Goal: Information Seeking & Learning: Learn about a topic

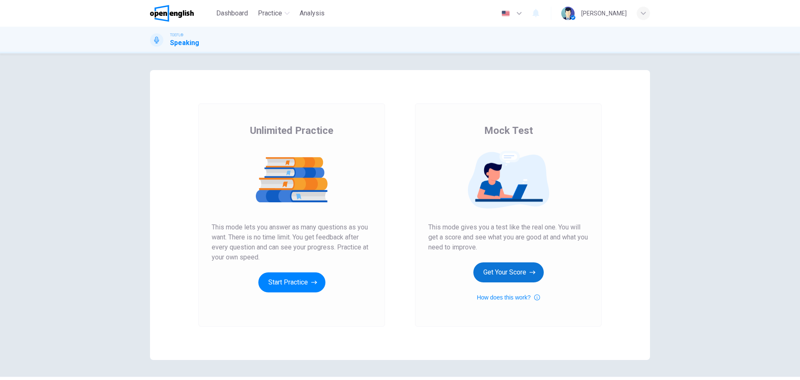
click at [504, 275] on button "Get Your Score" at bounding box center [509, 272] width 70 height 20
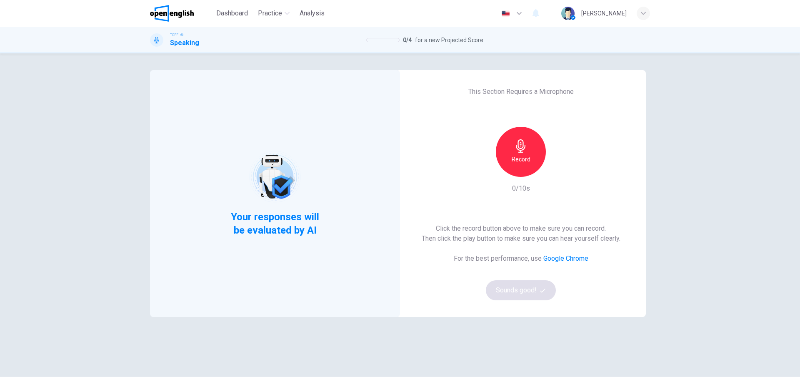
click at [528, 152] on div "Record" at bounding box center [521, 152] width 50 height 50
click at [531, 168] on div "Stop" at bounding box center [521, 152] width 50 height 50
click at [562, 173] on div "button" at bounding box center [559, 169] width 13 height 13
click at [542, 294] on button "Sounds good!" at bounding box center [521, 290] width 70 height 20
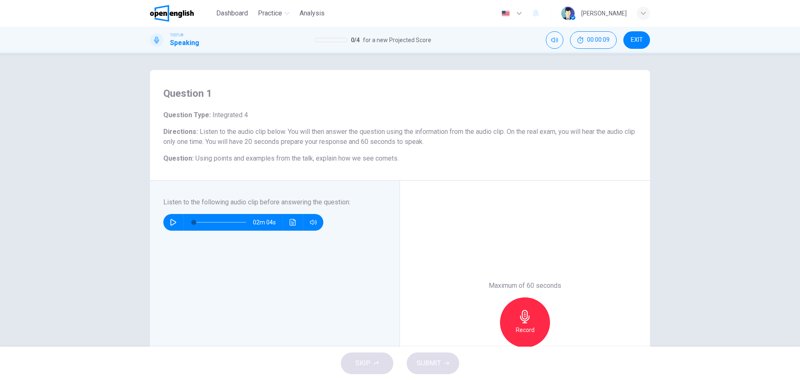
click at [170, 221] on icon "button" at bounding box center [173, 222] width 7 height 7
click at [293, 224] on icon "Click to see the audio transcription" at bounding box center [293, 222] width 6 height 7
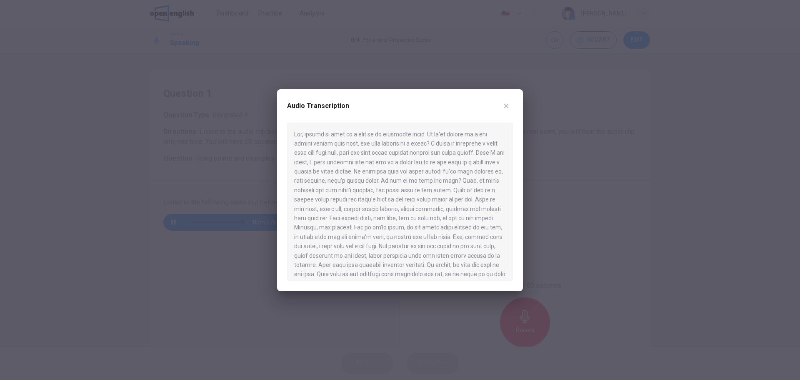
drag, startPoint x: 293, startPoint y: 138, endPoint x: 384, endPoint y: 140, distance: 90.5
click at [384, 140] on div at bounding box center [400, 202] width 226 height 158
type input "*"
click at [209, 186] on div at bounding box center [400, 190] width 800 height 380
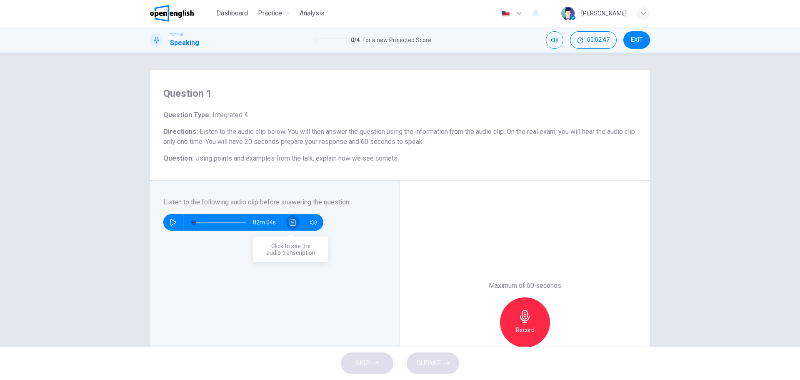
click at [287, 223] on button "Click to see the audio transcription" at bounding box center [292, 222] width 13 height 17
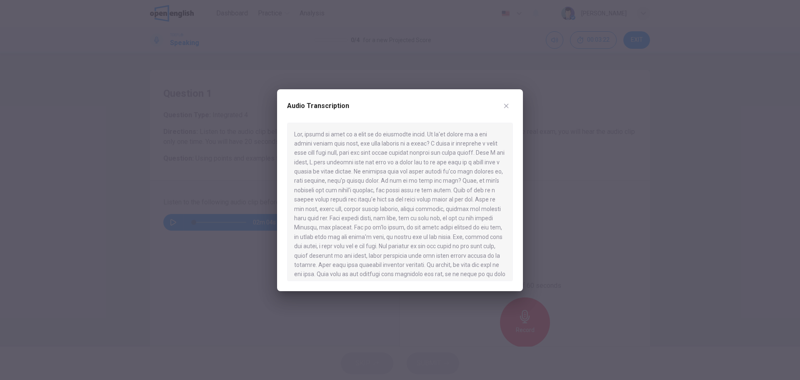
drag, startPoint x: 217, startPoint y: 241, endPoint x: 226, endPoint y: 243, distance: 10.0
click at [217, 241] on div at bounding box center [400, 190] width 800 height 380
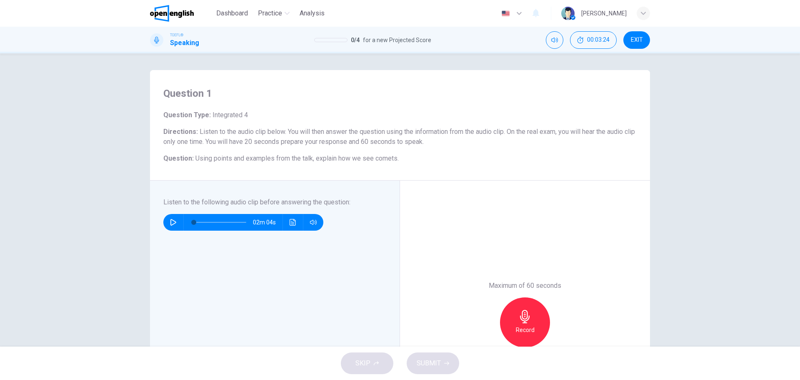
click at [526, 331] on h6 "Record" at bounding box center [525, 330] width 19 height 10
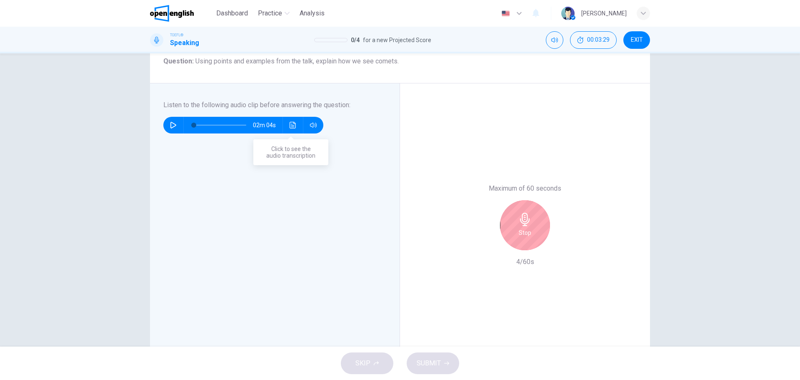
click at [287, 130] on button "Click to see the audio transcription" at bounding box center [292, 125] width 13 height 17
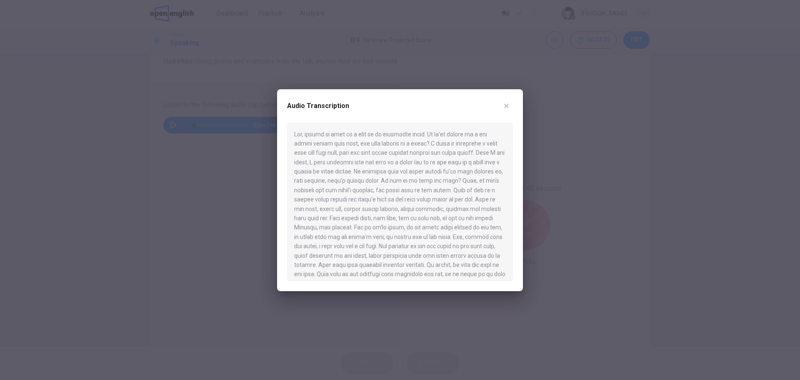
click at [206, 191] on div at bounding box center [400, 190] width 800 height 380
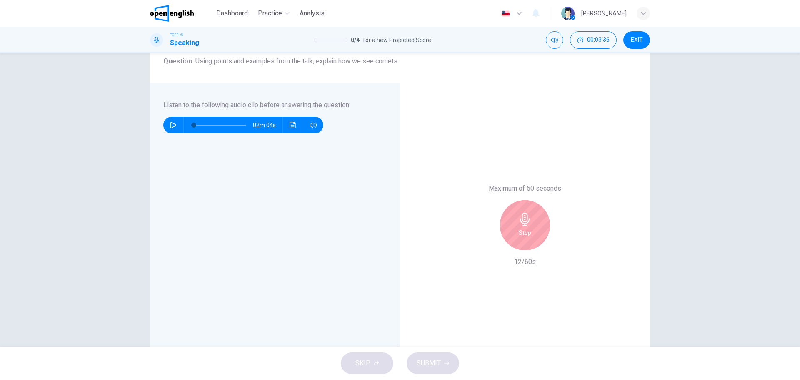
click at [510, 223] on div "Stop" at bounding box center [525, 225] width 50 height 50
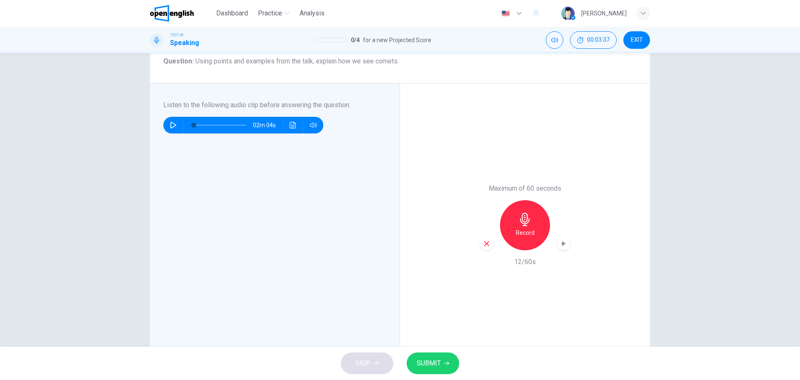
click at [487, 241] on icon "button" at bounding box center [487, 244] width 8 height 8
click at [521, 227] on div "Record" at bounding box center [525, 225] width 50 height 50
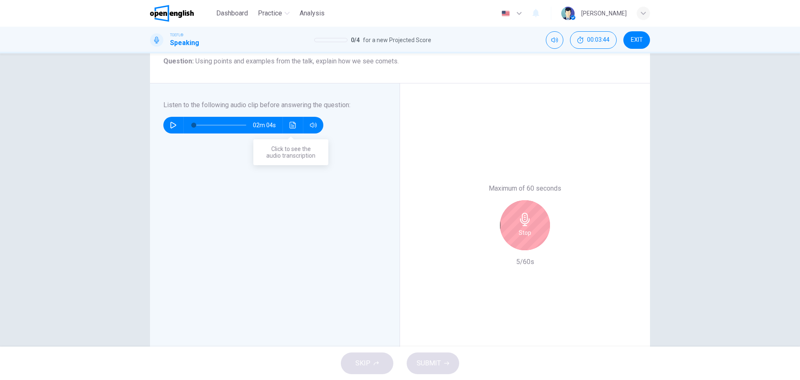
click at [295, 129] on button "Click to see the audio transcription" at bounding box center [292, 125] width 13 height 17
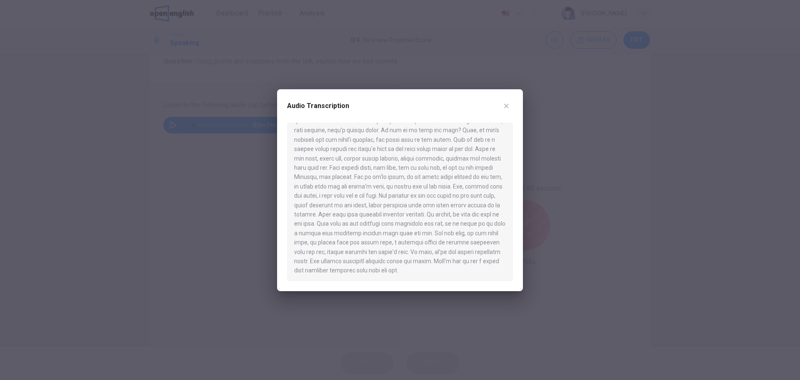
scroll to position [61, 0]
click at [224, 180] on div at bounding box center [400, 190] width 800 height 380
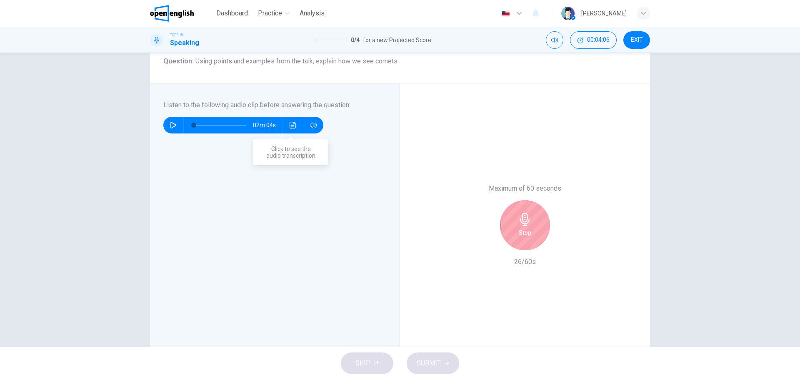
click at [290, 128] on icon "Click to see the audio transcription" at bounding box center [293, 125] width 7 height 7
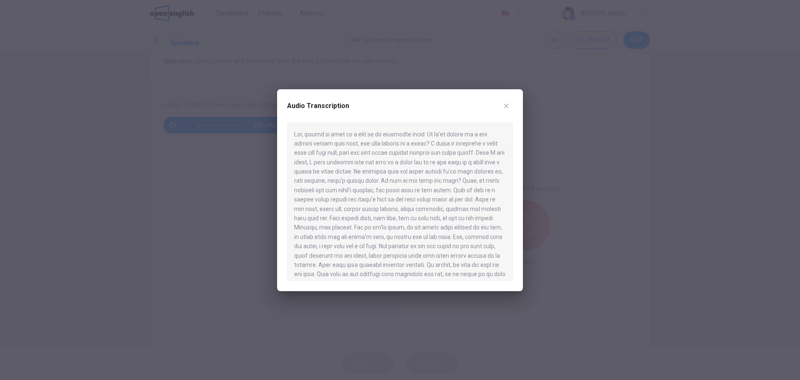
click at [569, 241] on div at bounding box center [400, 190] width 800 height 380
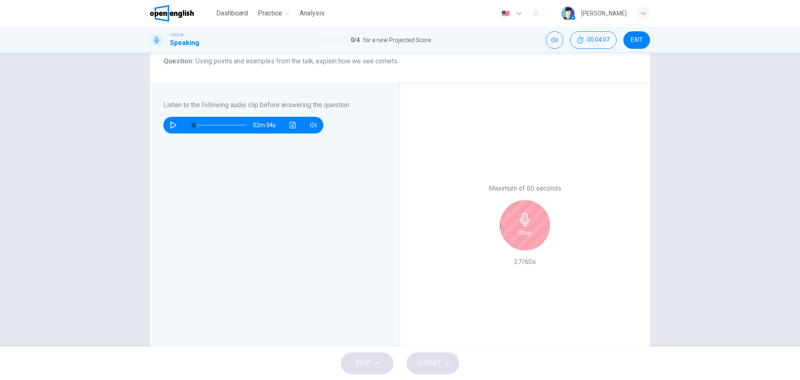
click at [520, 222] on icon "button" at bounding box center [525, 219] width 10 height 13
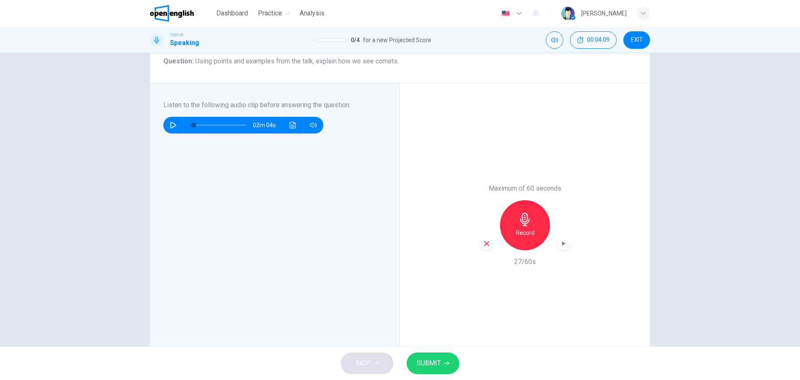
click at [477, 251] on div "Maximum of 60 seconds Record 27/60s" at bounding box center [525, 224] width 250 height 283
click at [484, 242] on icon "button" at bounding box center [486, 243] width 5 height 5
click at [315, 319] on div "Listen to the following audio clip before answering the question : 02m 04s" at bounding box center [278, 225] width 230 height 250
click at [290, 125] on icon "Click to see the audio transcription" at bounding box center [293, 125] width 7 height 7
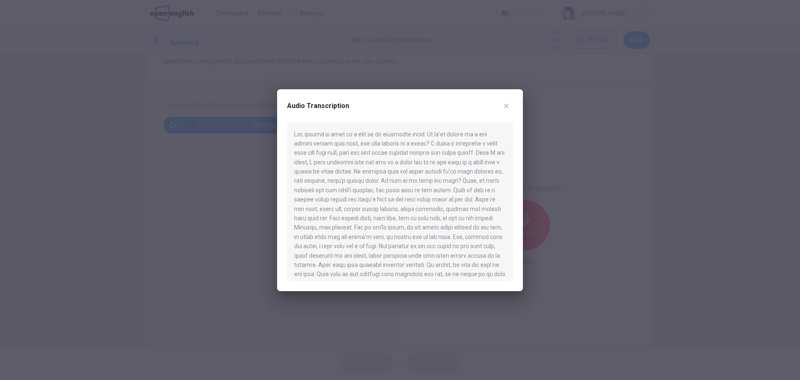
click at [201, 200] on div at bounding box center [400, 190] width 800 height 380
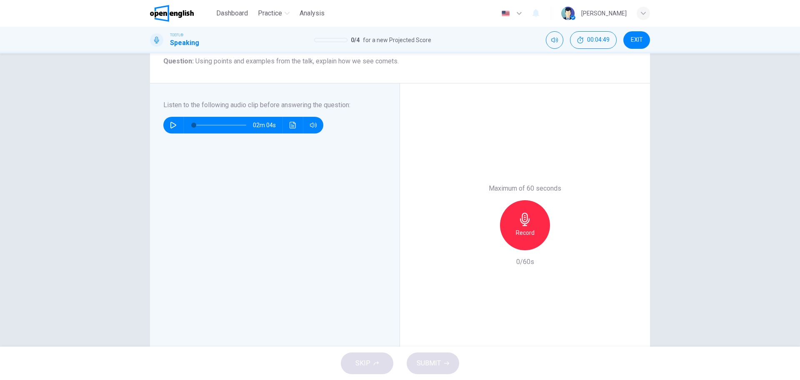
click at [428, 343] on div "Maximum of 60 seconds Record 0/60s" at bounding box center [525, 224] width 250 height 283
click at [526, 228] on h6 "Record" at bounding box center [525, 233] width 19 height 10
click at [531, 236] on div "Stop" at bounding box center [525, 225] width 50 height 50
click at [489, 243] on div "button" at bounding box center [486, 243] width 13 height 13
click at [288, 130] on button "Click to see the audio transcription" at bounding box center [292, 125] width 13 height 17
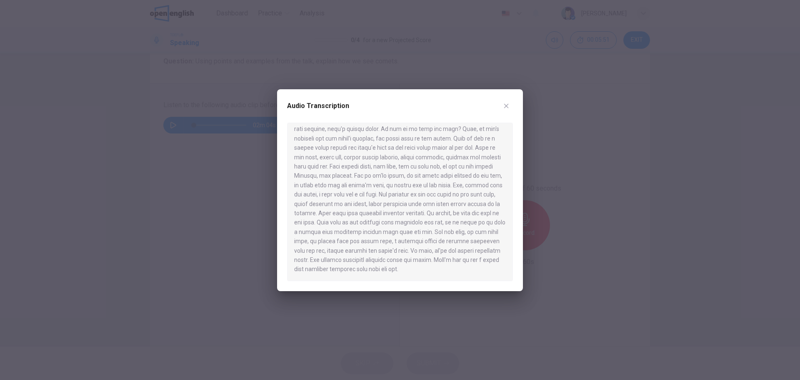
click at [221, 219] on div at bounding box center [400, 190] width 800 height 380
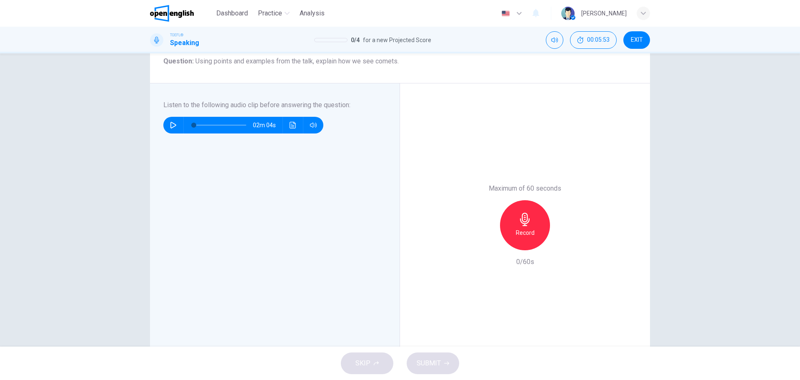
click at [521, 231] on h6 "Record" at bounding box center [525, 233] width 19 height 10
click at [536, 216] on div "Stop" at bounding box center [525, 225] width 50 height 50
click at [489, 236] on div "Record" at bounding box center [525, 225] width 90 height 50
click at [483, 244] on icon "button" at bounding box center [487, 244] width 8 height 8
click at [294, 119] on button "Click to see the audio transcription" at bounding box center [292, 125] width 13 height 17
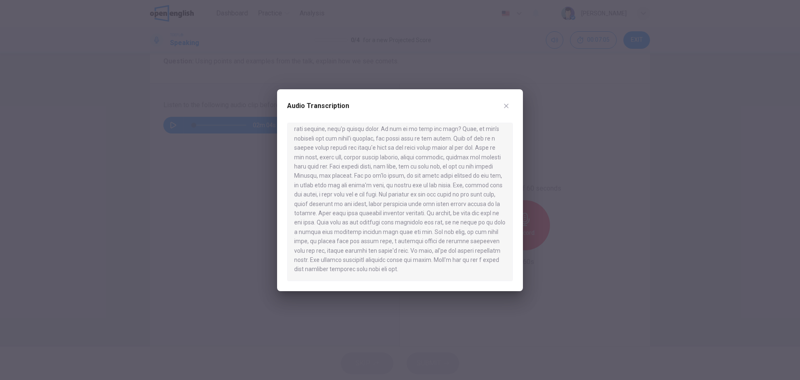
click at [214, 238] on div at bounding box center [400, 190] width 800 height 380
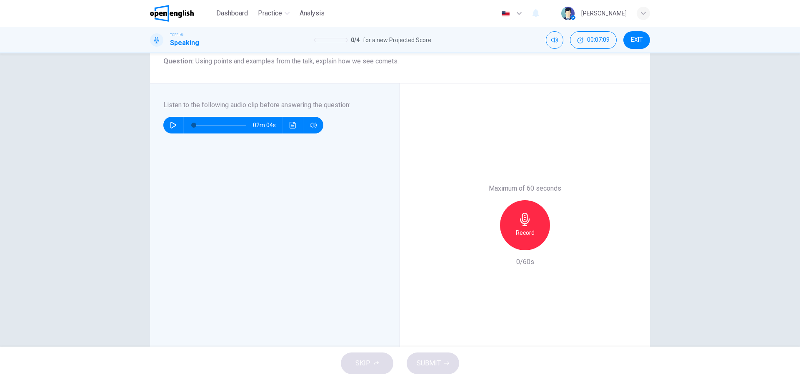
click at [471, 339] on div "Maximum of 60 seconds Record 0/60s" at bounding box center [525, 224] width 250 height 283
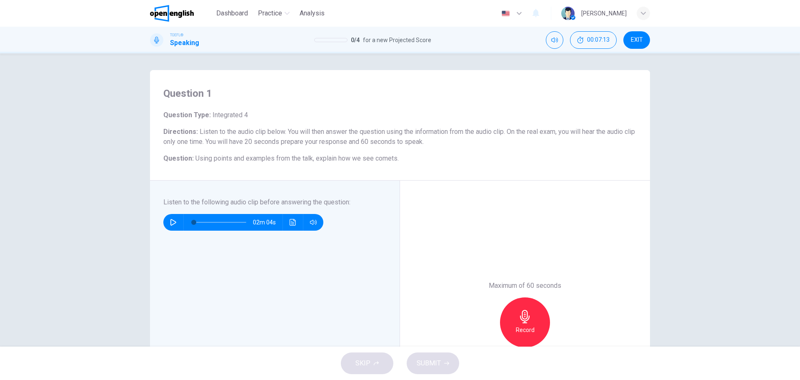
scroll to position [97, 0]
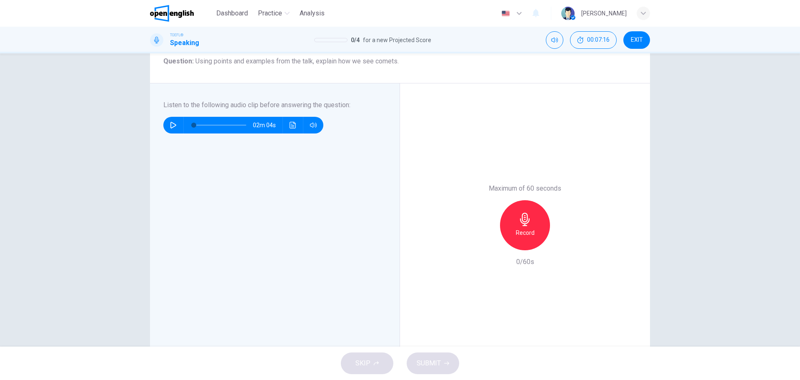
click at [531, 242] on div "Record" at bounding box center [525, 225] width 50 height 50
click at [529, 212] on div "Stop" at bounding box center [525, 225] width 50 height 50
click at [449, 363] on icon "button" at bounding box center [446, 363] width 5 height 4
click at [331, 336] on div "Listen to the following audio clip before answering the question : 02m 04s" at bounding box center [278, 225] width 230 height 250
click at [0, 319] on div "Question 1 Question Type : Integrated 4 Directions : Listen to the audio clip b…" at bounding box center [400, 199] width 800 height 293
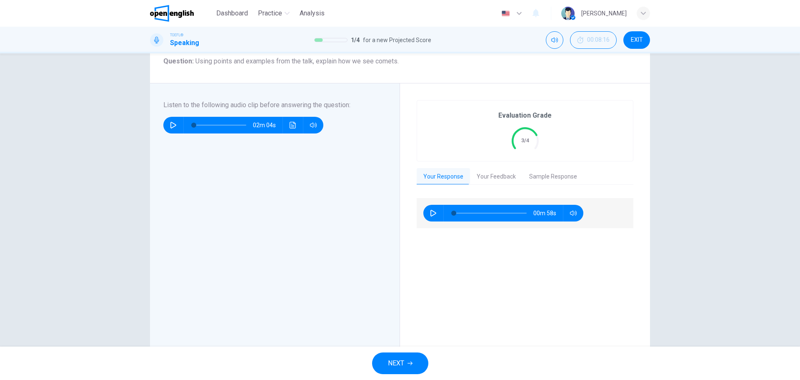
click at [484, 178] on button "Your Feedback" at bounding box center [496, 177] width 53 height 18
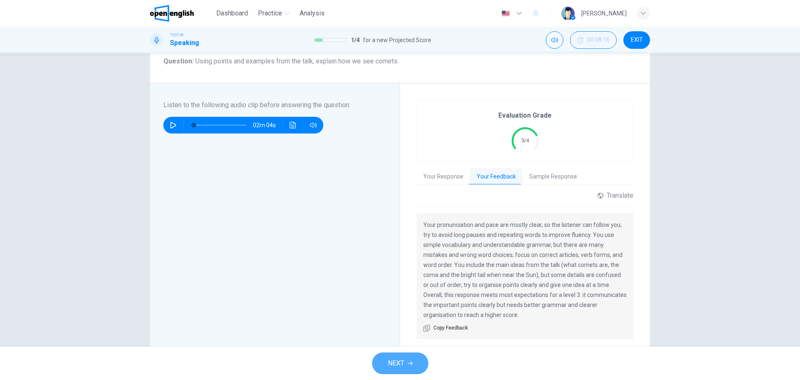
click at [411, 356] on button "NEXT" at bounding box center [400, 363] width 56 height 22
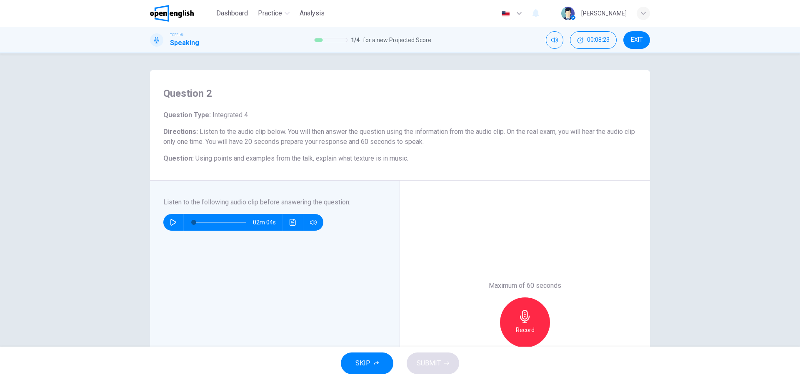
click at [170, 220] on icon "button" at bounding box center [173, 222] width 7 height 7
click at [292, 224] on icon "Click to see the audio transcription" at bounding box center [293, 222] width 7 height 7
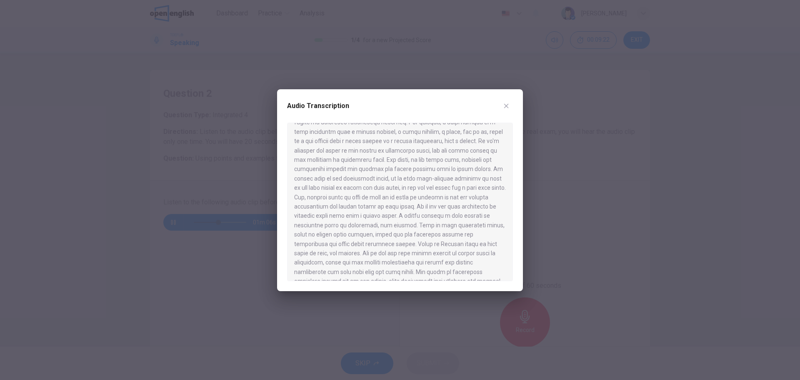
scroll to position [70, 0]
type input "*"
click at [213, 250] on div at bounding box center [400, 190] width 800 height 380
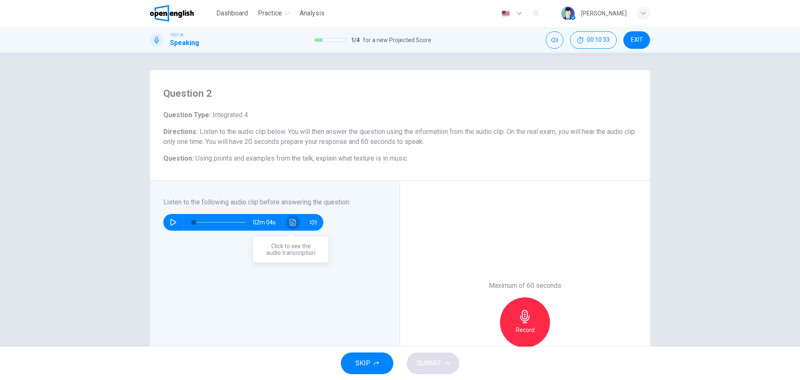
click at [295, 225] on button "Click to see the audio transcription" at bounding box center [292, 222] width 13 height 17
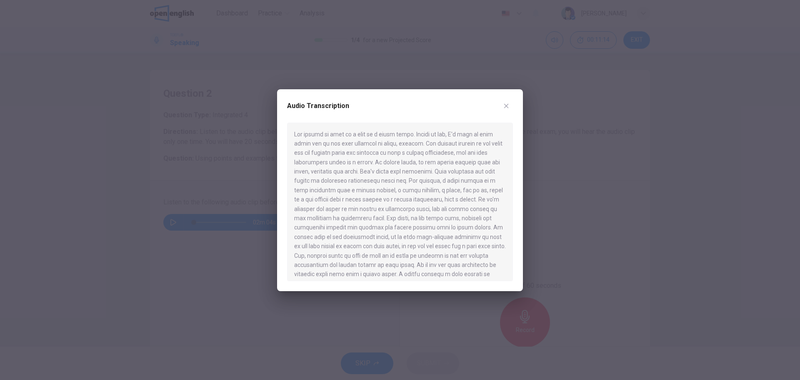
click at [513, 348] on div at bounding box center [400, 190] width 800 height 380
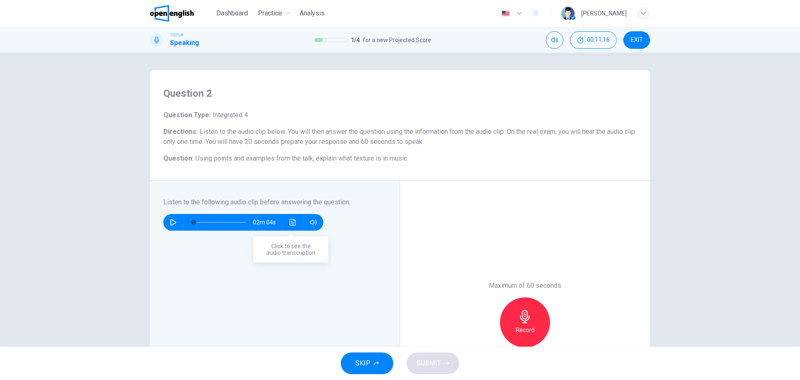
click at [292, 219] on icon "Click to see the audio transcription" at bounding box center [293, 222] width 6 height 7
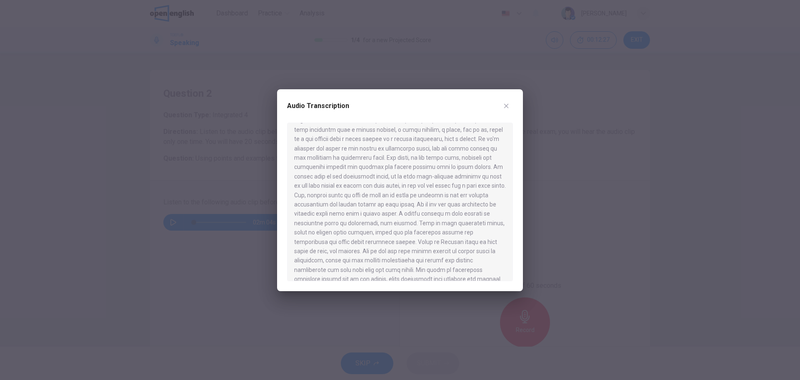
scroll to position [70, 0]
click at [173, 218] on div at bounding box center [400, 190] width 800 height 380
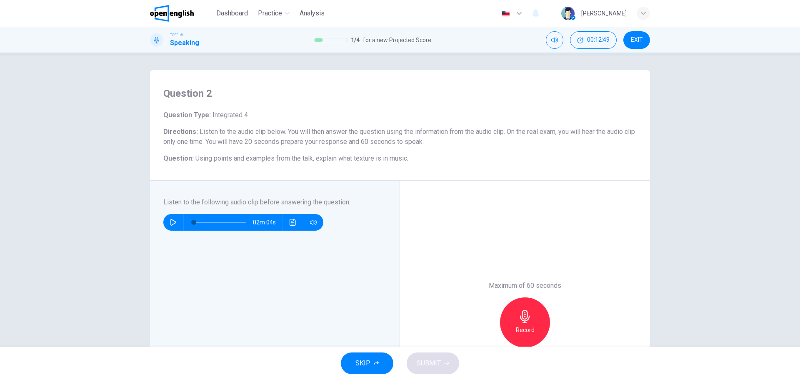
click at [218, 340] on div "Listen to the following audio clip before answering the question : 02m 04s" at bounding box center [278, 322] width 230 height 250
click at [517, 325] on h6 "Record" at bounding box center [525, 330] width 19 height 10
click at [531, 326] on div "Stop" at bounding box center [525, 322] width 50 height 50
drag, startPoint x: 491, startPoint y: 340, endPoint x: 483, endPoint y: 341, distance: 8.5
click at [490, 340] on div "Record" at bounding box center [525, 322] width 90 height 50
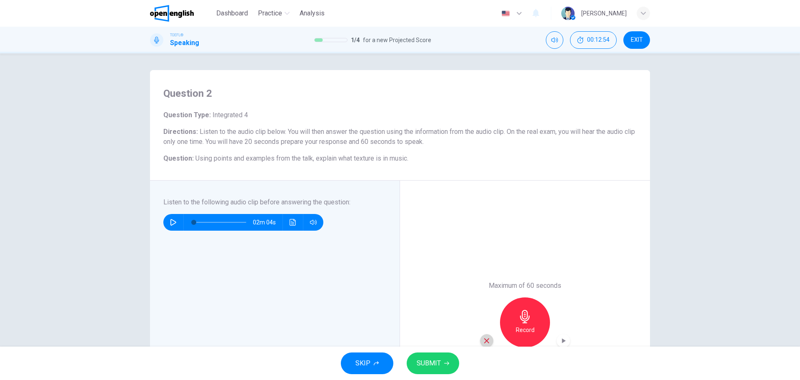
click at [483, 341] on icon "button" at bounding box center [487, 341] width 8 height 8
click at [515, 324] on div "Record" at bounding box center [525, 322] width 50 height 50
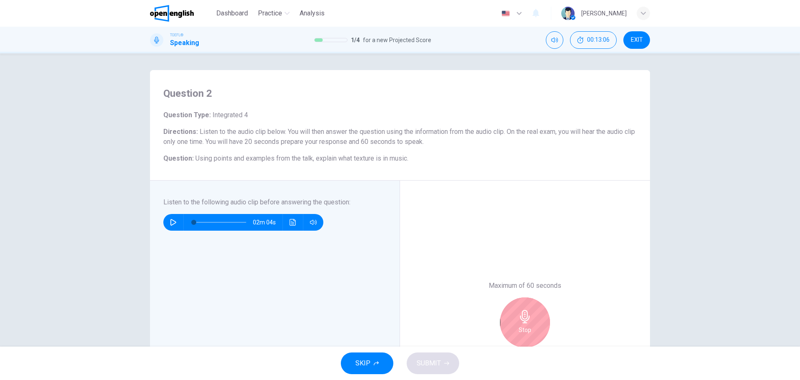
click at [288, 218] on button "Click to see the audio transcription" at bounding box center [292, 222] width 13 height 17
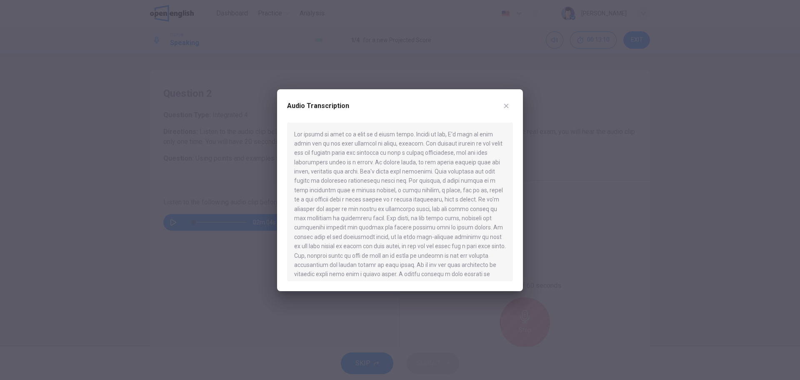
click at [617, 289] on div at bounding box center [400, 190] width 800 height 380
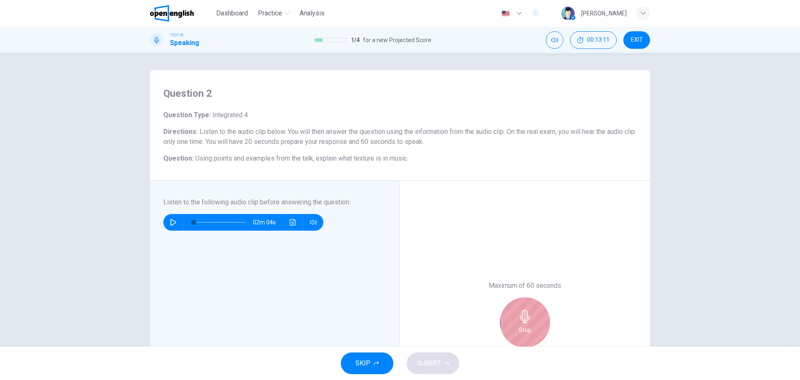
click at [524, 317] on icon "button" at bounding box center [525, 316] width 13 height 13
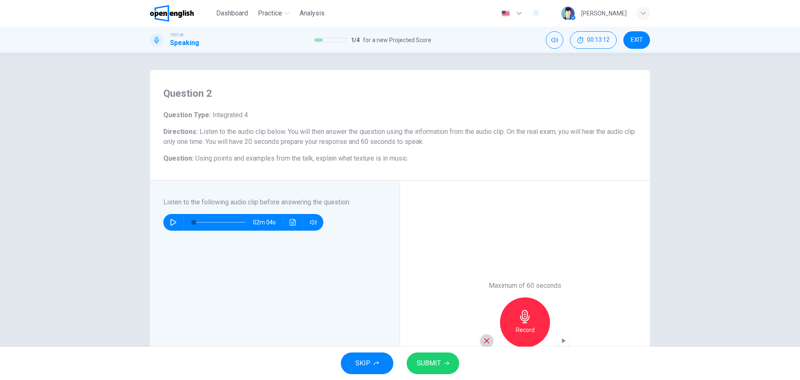
click at [485, 338] on icon "button" at bounding box center [487, 341] width 8 height 8
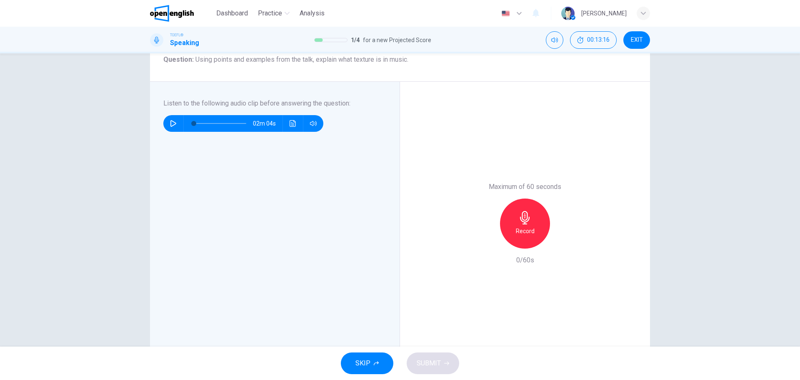
scroll to position [37, 0]
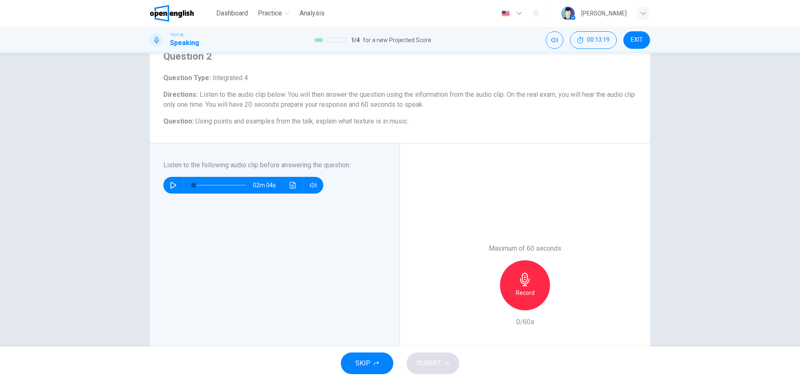
click at [520, 287] on div "Record" at bounding box center [525, 285] width 50 height 50
click at [287, 183] on button "Click to see the audio transcription" at bounding box center [292, 185] width 13 height 17
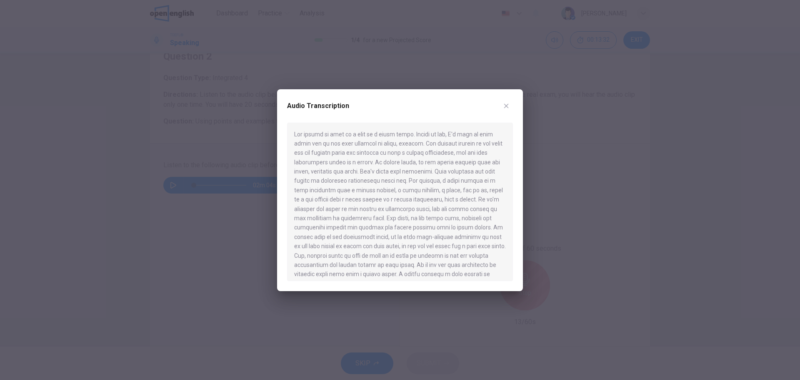
click at [229, 274] on div at bounding box center [400, 190] width 800 height 380
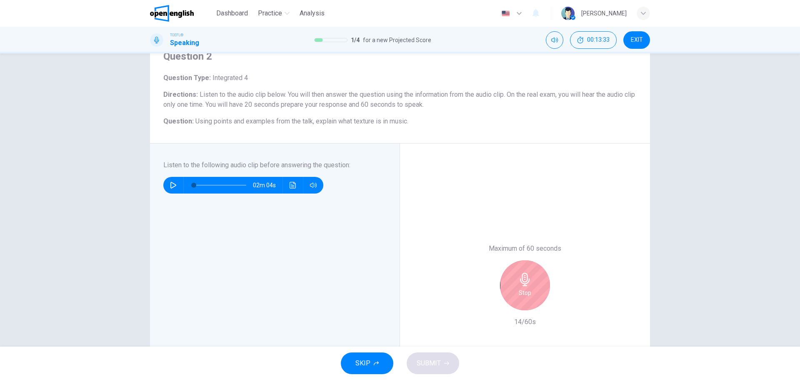
click at [522, 296] on h6 "Stop" at bounding box center [525, 293] width 13 height 10
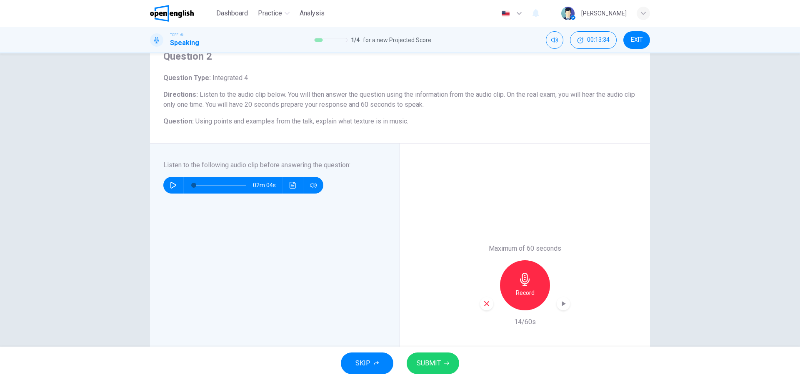
click at [481, 303] on div "button" at bounding box center [486, 303] width 13 height 13
click at [527, 283] on icon "button" at bounding box center [525, 279] width 13 height 13
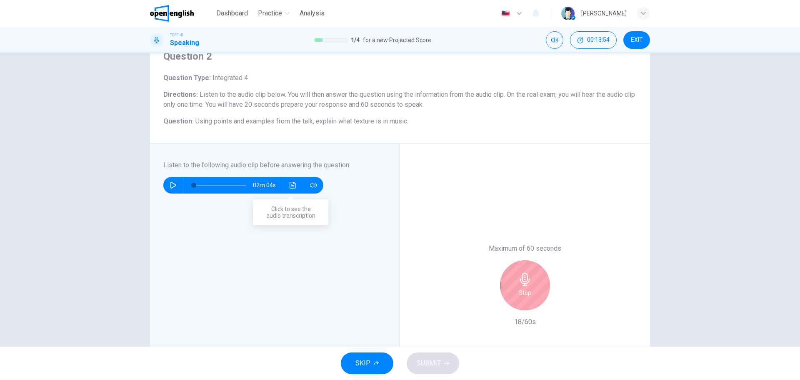
click at [296, 188] on button "Click to see the audio transcription" at bounding box center [292, 185] width 13 height 17
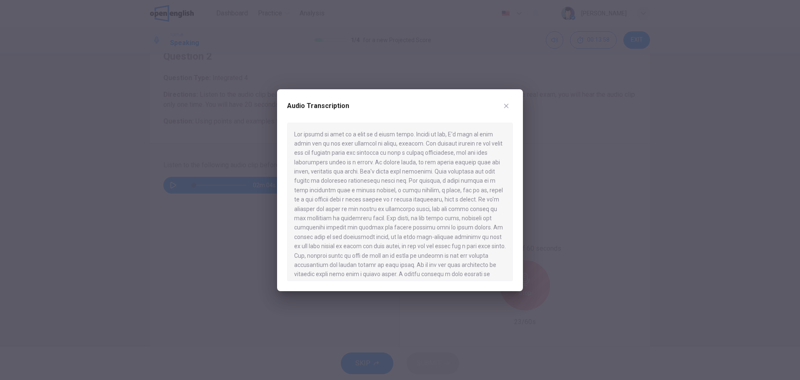
click at [213, 253] on div at bounding box center [400, 190] width 800 height 380
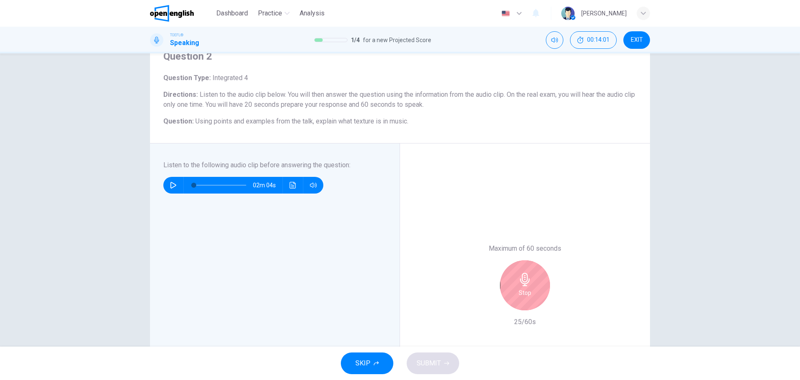
click at [264, 336] on div "Listen to the following audio clip before answering the question : 02m 04s" at bounding box center [278, 285] width 230 height 250
click at [520, 302] on div "Stop" at bounding box center [525, 285] width 50 height 50
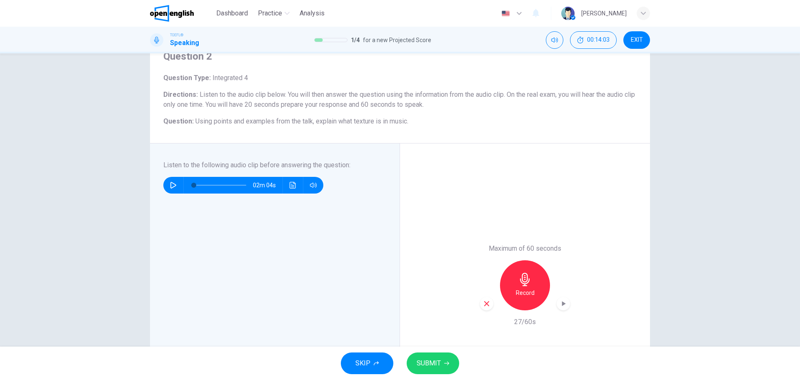
click at [490, 310] on div "Record" at bounding box center [525, 285] width 90 height 50
click at [486, 307] on div "button" at bounding box center [486, 303] width 13 height 13
click at [290, 182] on icon "Click to see the audio transcription" at bounding box center [293, 185] width 6 height 7
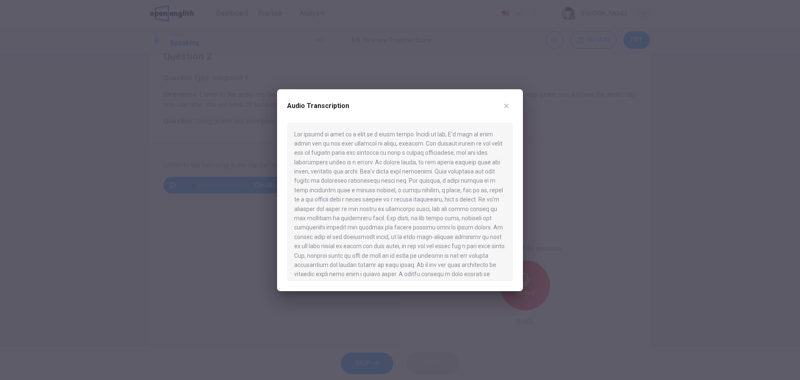
click at [516, 326] on div at bounding box center [400, 190] width 800 height 380
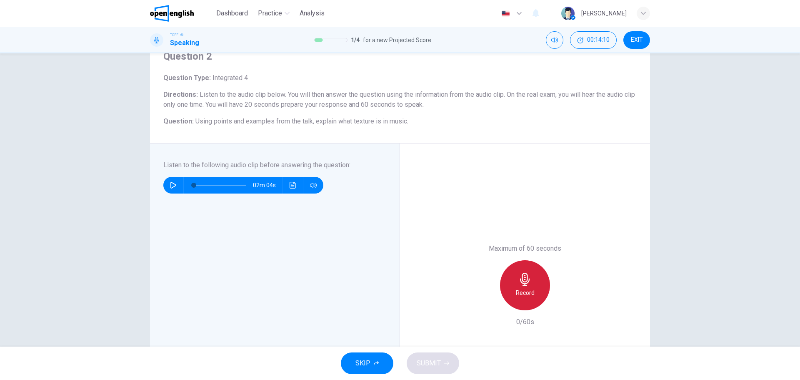
click at [519, 294] on h6 "Record" at bounding box center [525, 293] width 19 height 10
click at [507, 286] on div "Stop" at bounding box center [525, 285] width 50 height 50
drag, startPoint x: 477, startPoint y: 343, endPoint x: 480, endPoint y: 326, distance: 17.7
click at [477, 343] on div "Maximum of 60 seconds Record 41/60s" at bounding box center [525, 284] width 250 height 283
click at [483, 305] on icon "button" at bounding box center [487, 304] width 8 height 8
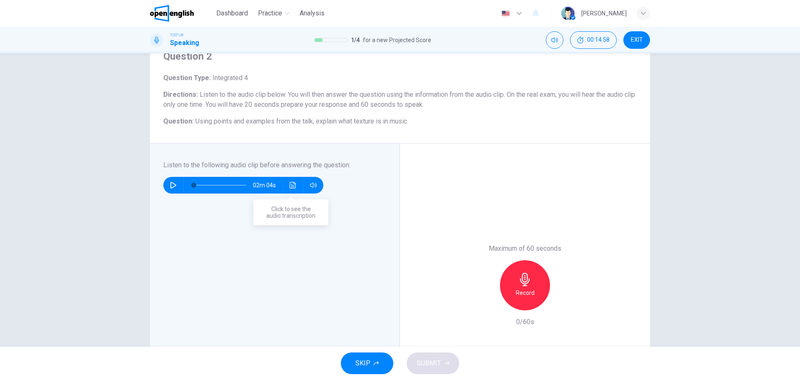
click at [287, 184] on button "Click to see the audio transcription" at bounding box center [292, 185] width 13 height 17
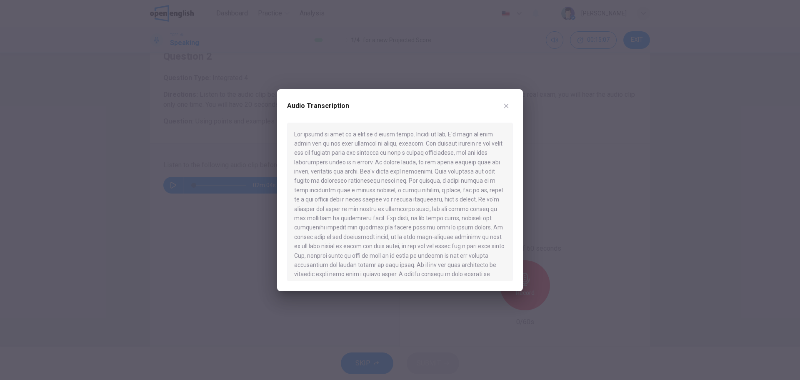
click at [451, 346] on div at bounding box center [400, 190] width 800 height 380
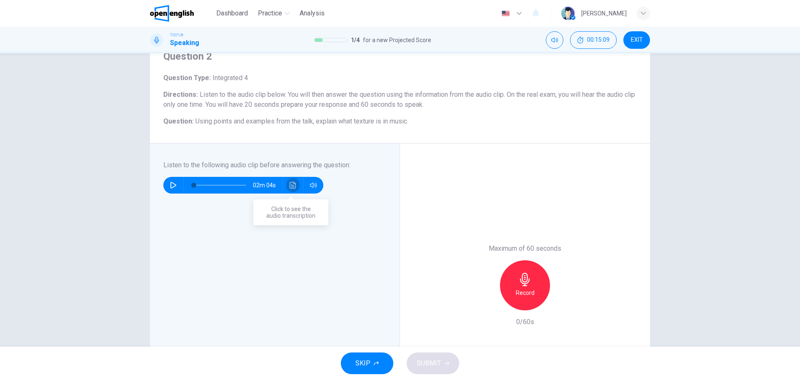
click at [293, 187] on icon "Click to see the audio transcription" at bounding box center [293, 185] width 7 height 7
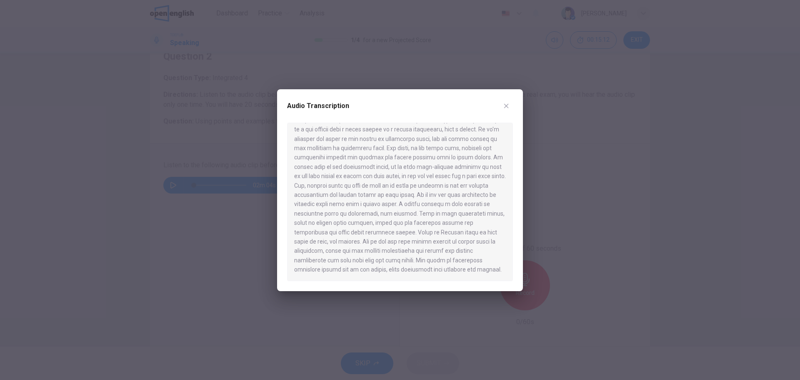
scroll to position [0, 0]
click at [241, 225] on div at bounding box center [400, 190] width 800 height 380
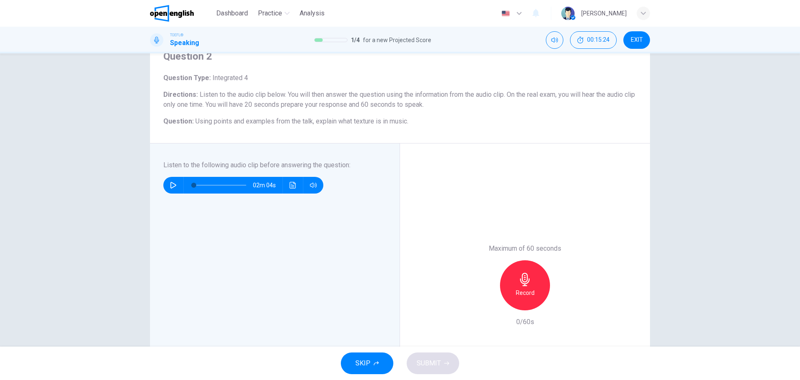
click at [535, 291] on div "Record" at bounding box center [525, 285] width 50 height 50
click at [291, 187] on icon "Click to see the audio transcription" at bounding box center [293, 185] width 6 height 7
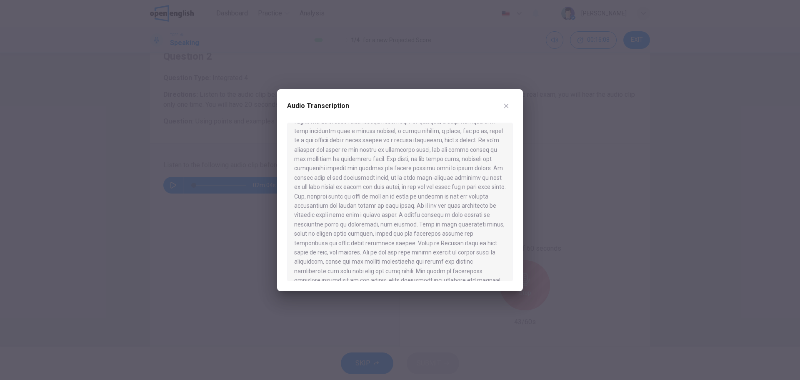
scroll to position [70, 0]
click at [200, 221] on div at bounding box center [400, 190] width 800 height 380
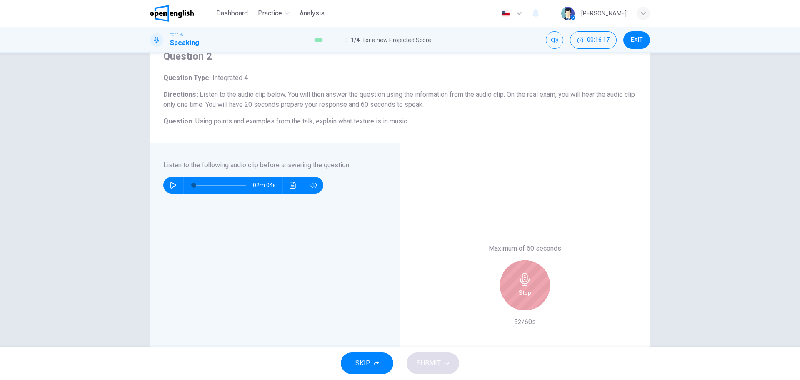
click at [525, 292] on h6 "Stop" at bounding box center [525, 293] width 13 height 10
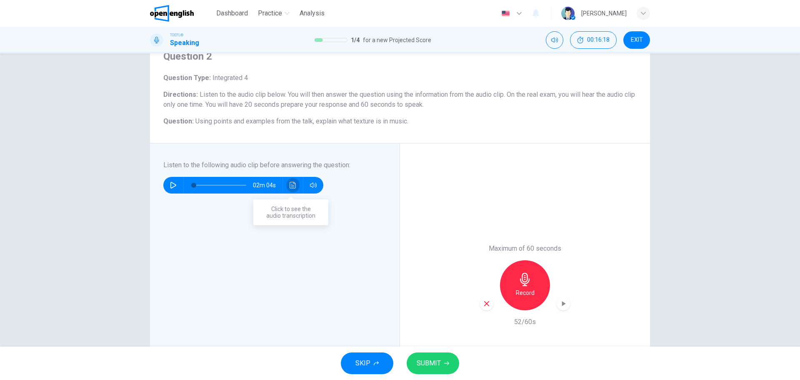
click at [295, 180] on button "Click to see the audio transcription" at bounding box center [292, 185] width 13 height 17
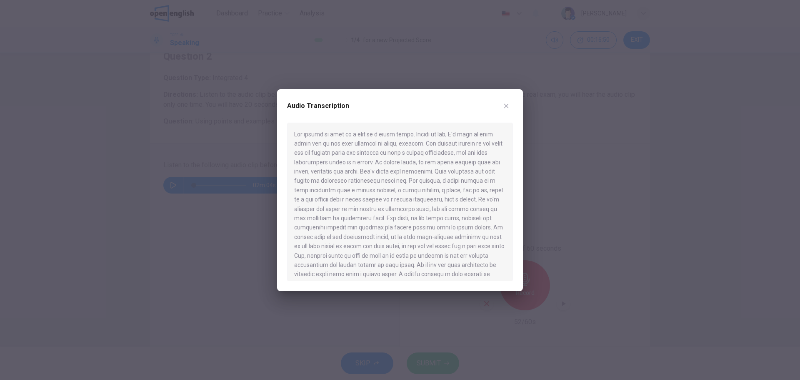
click at [107, 179] on div at bounding box center [400, 190] width 800 height 380
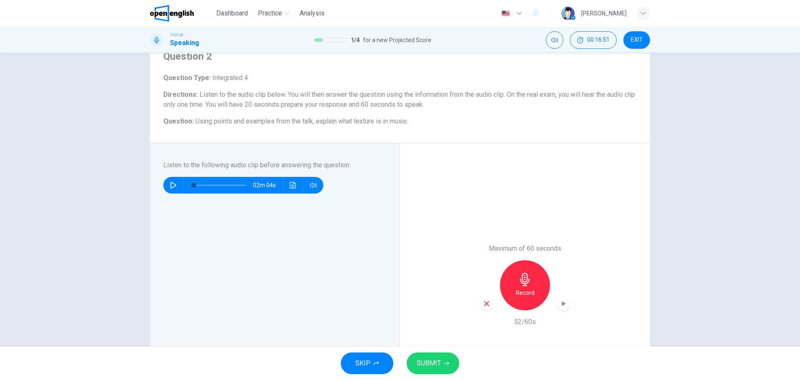
click at [489, 304] on div "button" at bounding box center [486, 303] width 13 height 13
click at [524, 294] on h6 "Record" at bounding box center [525, 293] width 19 height 10
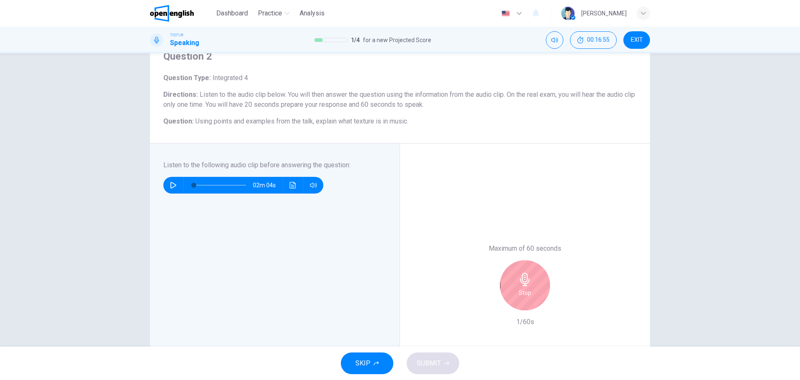
click at [519, 297] on h6 "Stop" at bounding box center [525, 293] width 13 height 10
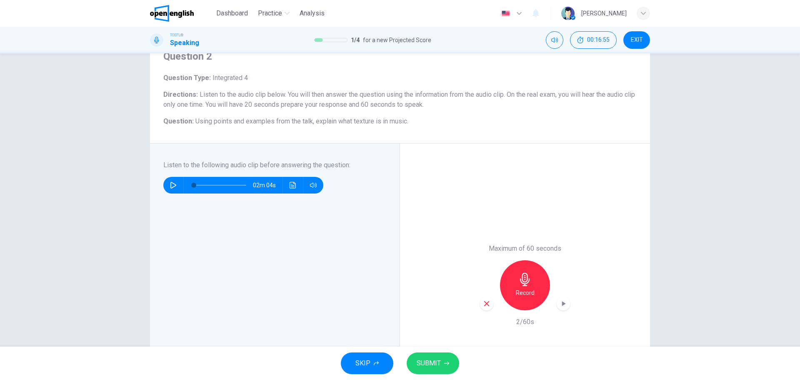
click at [486, 304] on icon "button" at bounding box center [486, 303] width 5 height 5
click at [523, 286] on div "Record" at bounding box center [525, 285] width 50 height 50
click at [447, 369] on button "SUBMIT" at bounding box center [433, 363] width 53 height 22
click at [219, 348] on div "Processing your response..." at bounding box center [400, 362] width 800 height 33
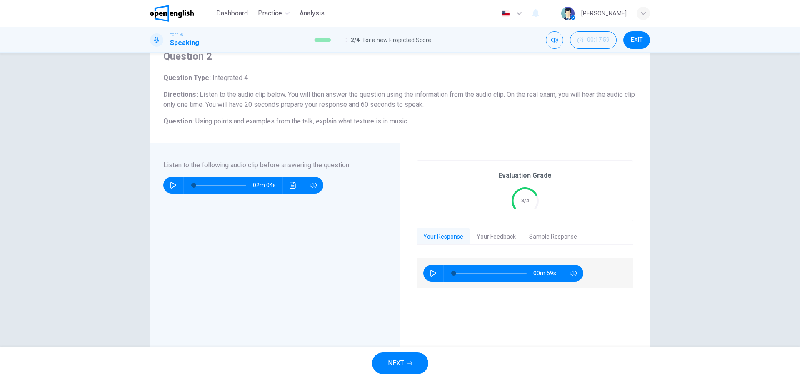
click at [491, 238] on button "Your Feedback" at bounding box center [496, 237] width 53 height 18
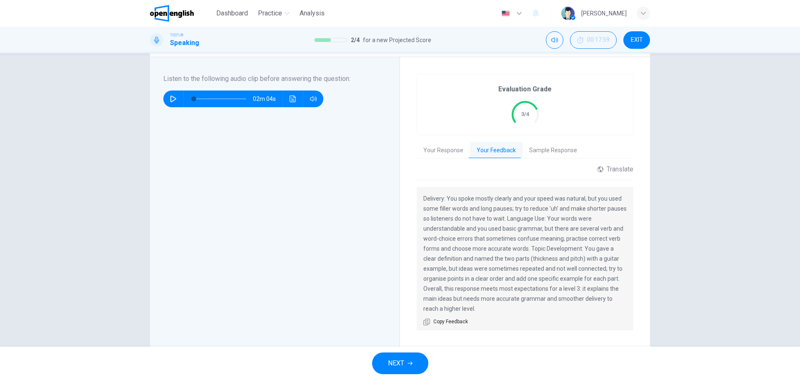
scroll to position [134, 0]
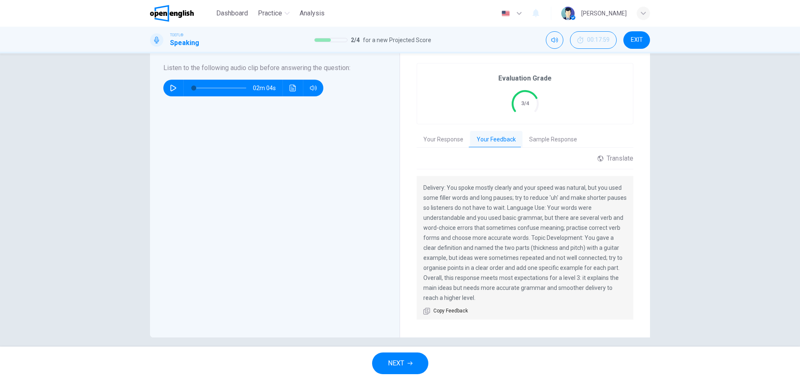
click at [203, 334] on div "Listen to the following audio clip before answering the question : 02m 04s" at bounding box center [275, 191] width 250 height 291
click at [406, 358] on button "NEXT" at bounding box center [400, 363] width 56 height 22
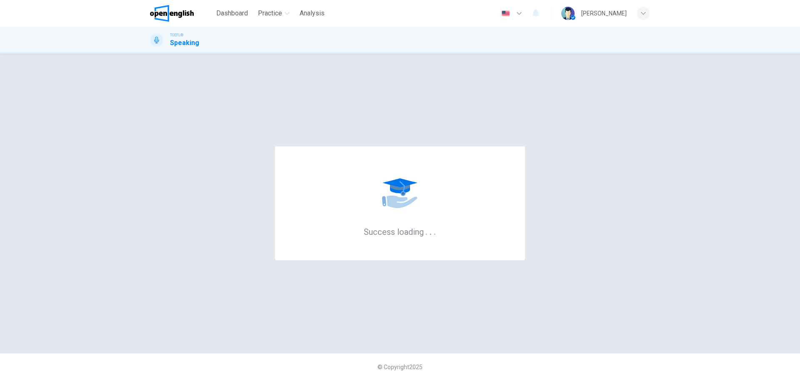
click at [0, 254] on div "Success loading . . . © Copyright 2025" at bounding box center [400, 216] width 800 height 326
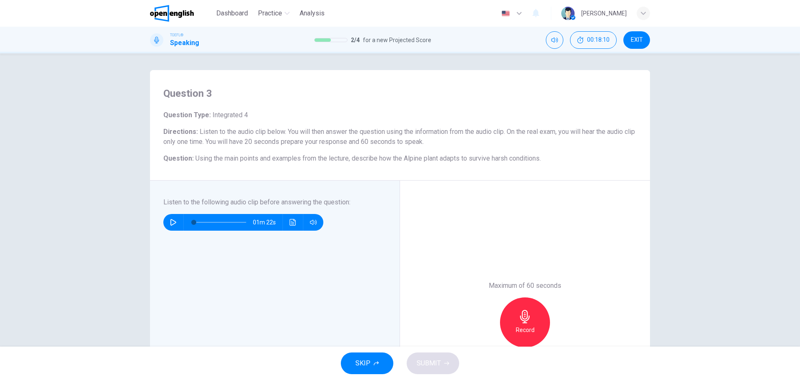
click at [171, 219] on icon "button" at bounding box center [173, 222] width 7 height 7
click at [290, 224] on icon "Click to see the audio transcription" at bounding box center [293, 222] width 6 height 7
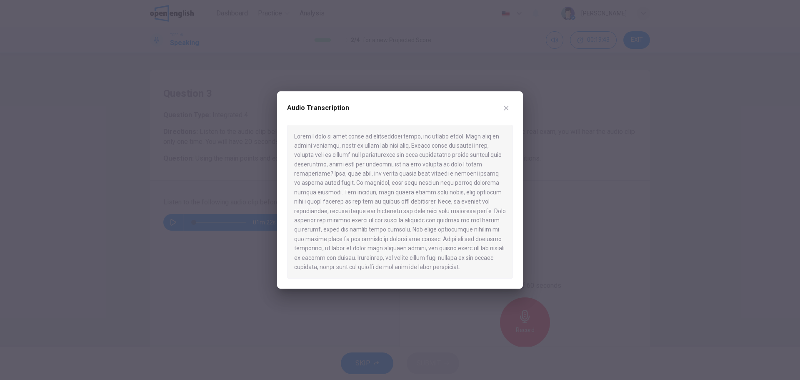
click at [221, 238] on div at bounding box center [400, 190] width 800 height 380
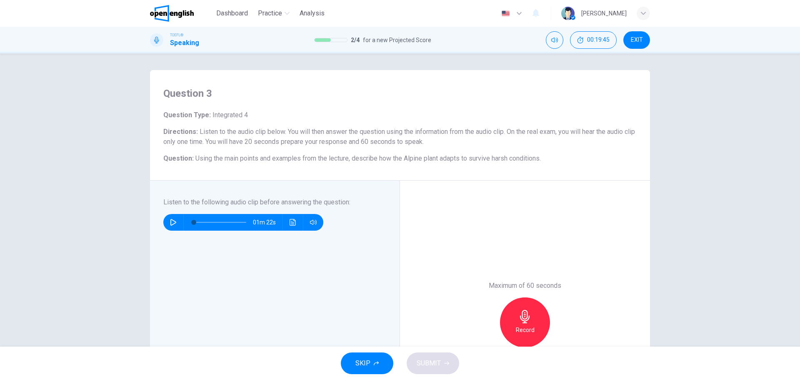
click at [175, 221] on button "button" at bounding box center [173, 222] width 13 height 17
click at [169, 226] on button "button" at bounding box center [173, 222] width 13 height 17
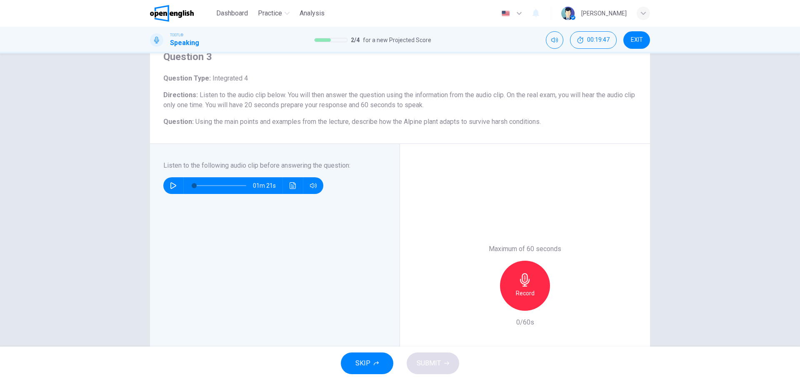
scroll to position [134, 0]
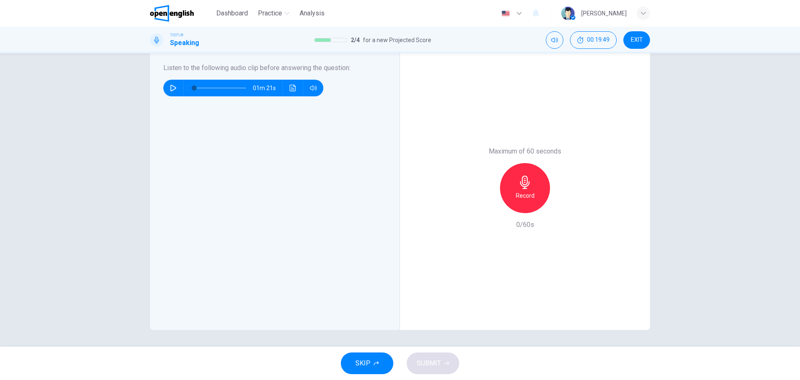
drag, startPoint x: 385, startPoint y: 333, endPoint x: 352, endPoint y: 300, distance: 47.2
click at [385, 333] on div "Question 3 Question Type : Integrated 4 Directions : Listen to the audio clip b…" at bounding box center [400, 199] width 800 height 293
click at [284, 87] on div "01m 21s" at bounding box center [243, 88] width 160 height 17
click at [290, 86] on icon "Click to see the audio transcription" at bounding box center [293, 88] width 7 height 7
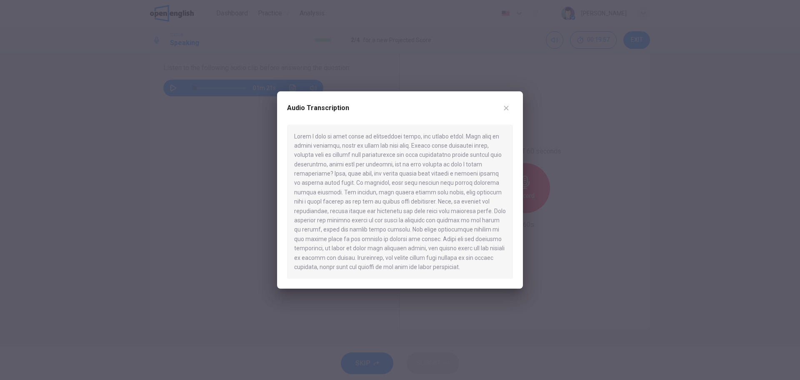
click at [544, 317] on div at bounding box center [400, 190] width 800 height 380
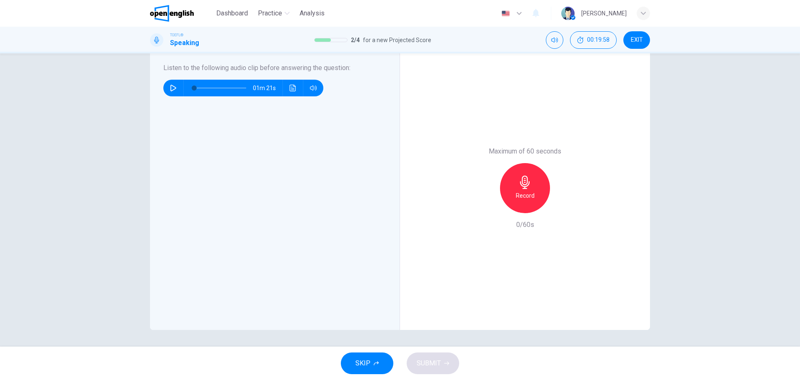
click at [527, 194] on h6 "Record" at bounding box center [525, 196] width 19 height 10
drag, startPoint x: 527, startPoint y: 198, endPoint x: 510, endPoint y: 212, distance: 22.3
click at [527, 198] on h6 "Stop" at bounding box center [525, 196] width 13 height 10
click at [483, 207] on icon "button" at bounding box center [487, 207] width 8 height 8
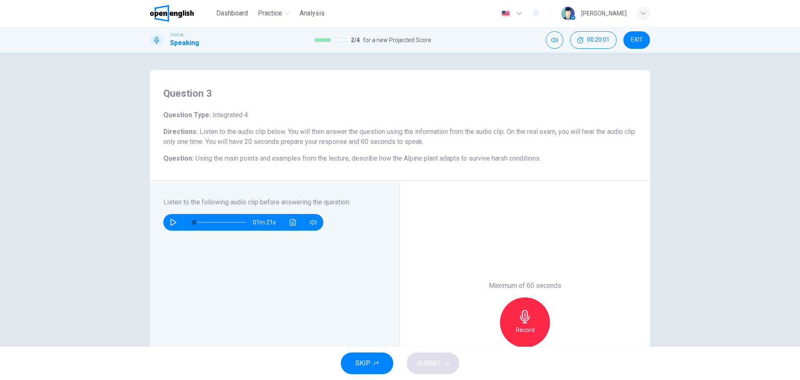
scroll to position [97, 0]
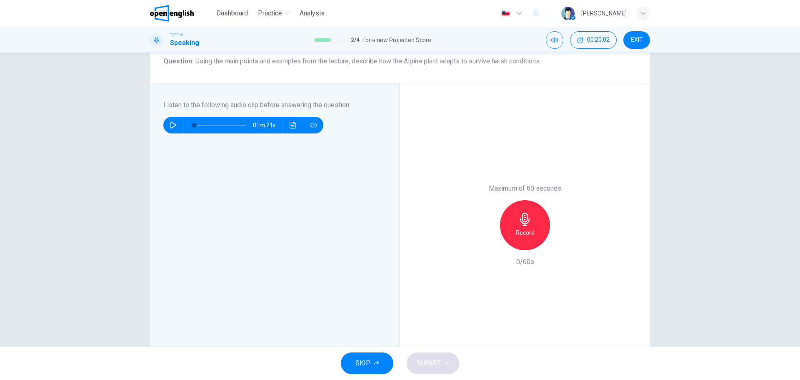
click at [526, 231] on h6 "Record" at bounding box center [525, 233] width 19 height 10
click at [296, 125] on button "Click to see the audio transcription" at bounding box center [292, 125] width 13 height 17
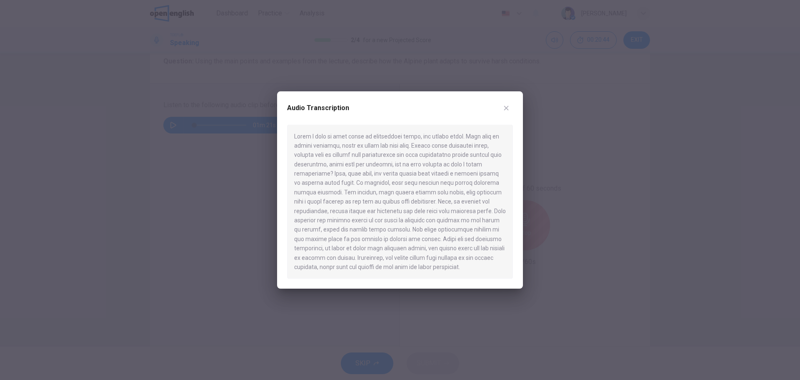
click at [203, 183] on div at bounding box center [400, 190] width 800 height 380
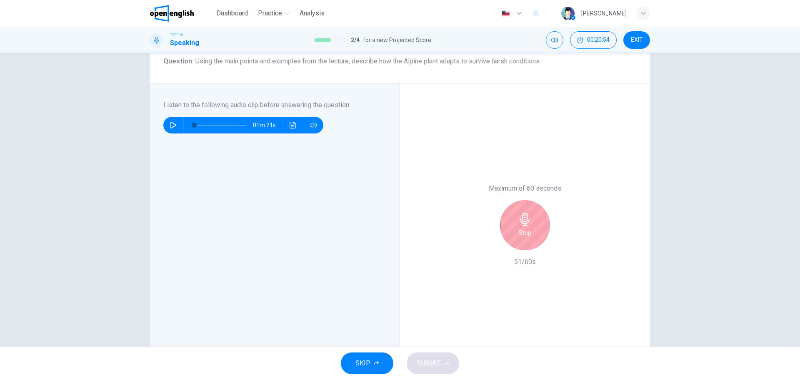
click at [509, 333] on div "Maximum of 60 seconds Stop 51/60s" at bounding box center [525, 224] width 250 height 283
click at [529, 220] on icon "button" at bounding box center [525, 219] width 13 height 13
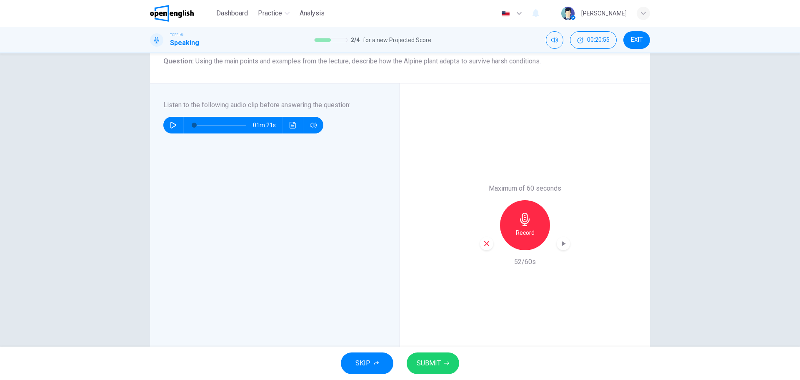
click at [442, 355] on button "SUBMIT" at bounding box center [433, 363] width 53 height 22
click at [353, 336] on div "Listen to the following audio clip before answering the question : 01m 21s" at bounding box center [278, 225] width 230 height 250
type input "*"
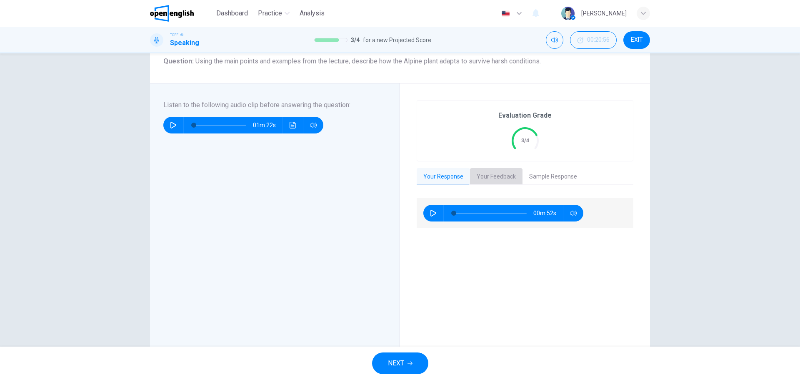
click at [501, 173] on button "Your Feedback" at bounding box center [496, 177] width 53 height 18
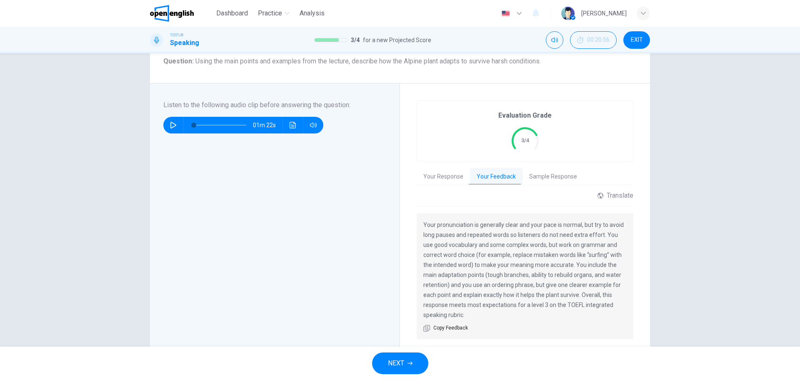
click at [573, 188] on div "Evaluation Grade 3/4 Your Response Your Feedback Sample Response 00m 52s Transl…" at bounding box center [525, 225] width 217 height 250
click at [562, 184] on button "Sample Response" at bounding box center [553, 177] width 61 height 18
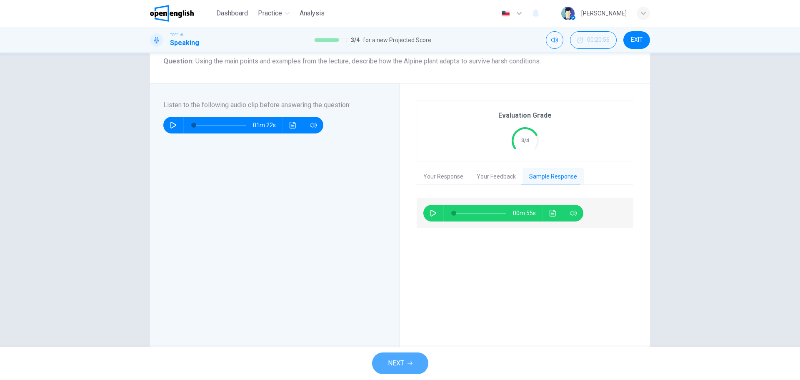
click at [409, 359] on button "NEXT" at bounding box center [400, 363] width 56 height 22
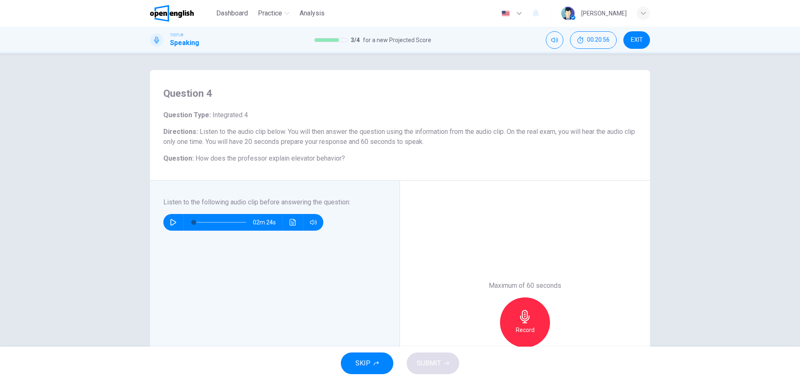
click at [279, 358] on div "SKIP SUBMIT" at bounding box center [400, 362] width 800 height 33
click at [178, 221] on button "button" at bounding box center [173, 222] width 13 height 17
click at [297, 225] on button "Click to see the audio transcription" at bounding box center [292, 222] width 13 height 17
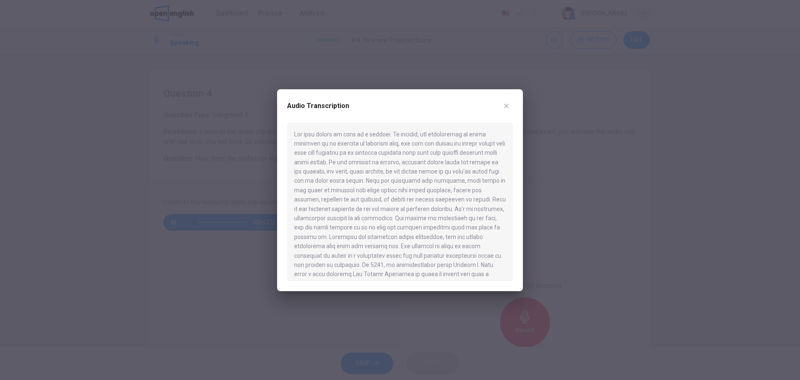
click at [176, 224] on div at bounding box center [400, 190] width 800 height 380
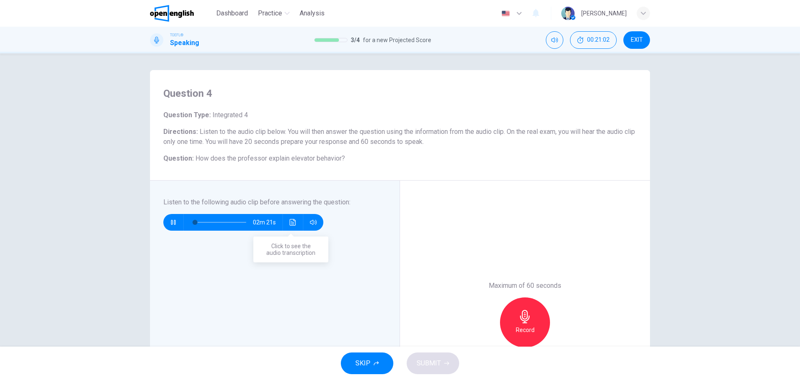
click at [298, 225] on div "02m 21s" at bounding box center [243, 222] width 160 height 17
click at [292, 223] on icon "Click to see the audio transcription" at bounding box center [293, 222] width 7 height 7
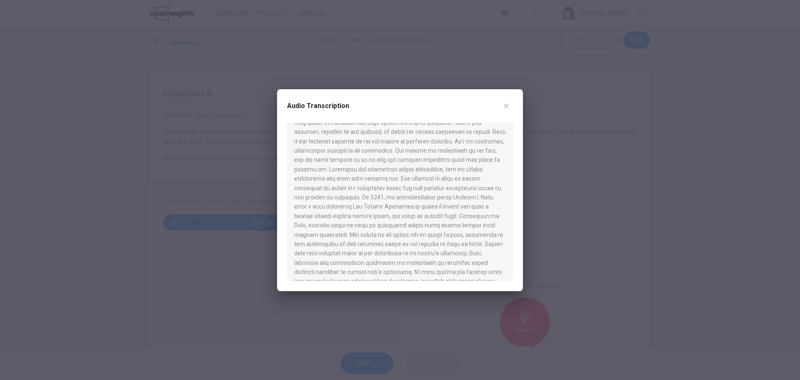
scroll to position [80, 0]
drag, startPoint x: 384, startPoint y: 337, endPoint x: 376, endPoint y: 333, distance: 9.0
click at [384, 337] on div at bounding box center [400, 190] width 800 height 380
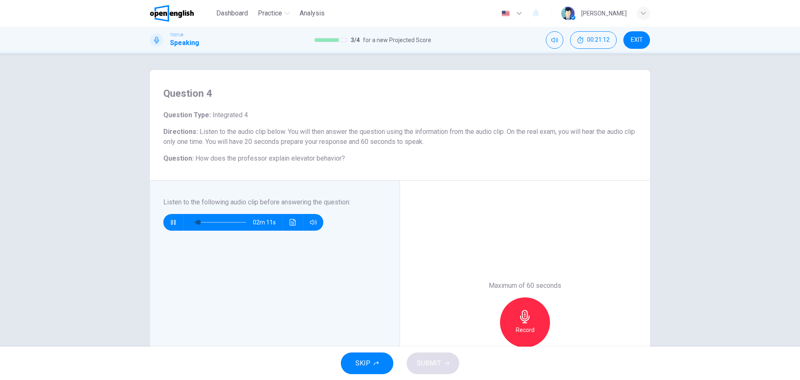
click at [174, 219] on icon "button" at bounding box center [173, 222] width 7 height 7
click at [288, 228] on button "Click to see the audio transcription" at bounding box center [292, 222] width 13 height 17
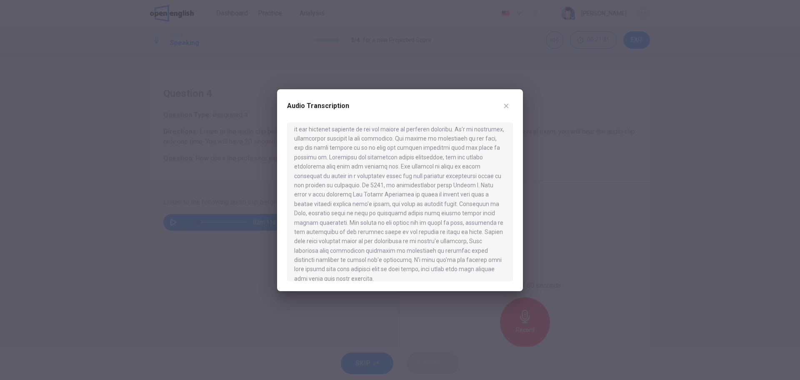
click at [463, 344] on div at bounding box center [400, 190] width 800 height 380
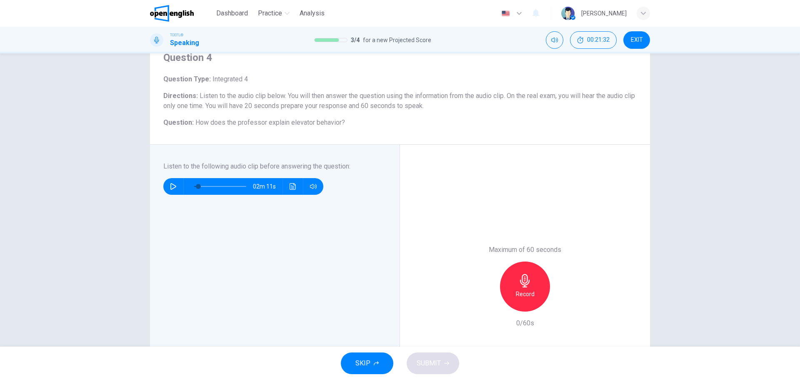
scroll to position [134, 0]
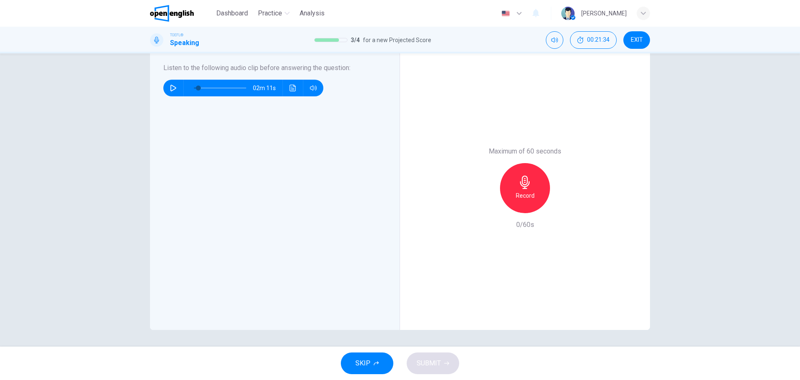
click at [527, 357] on div "SKIP SUBMIT" at bounding box center [400, 362] width 800 height 33
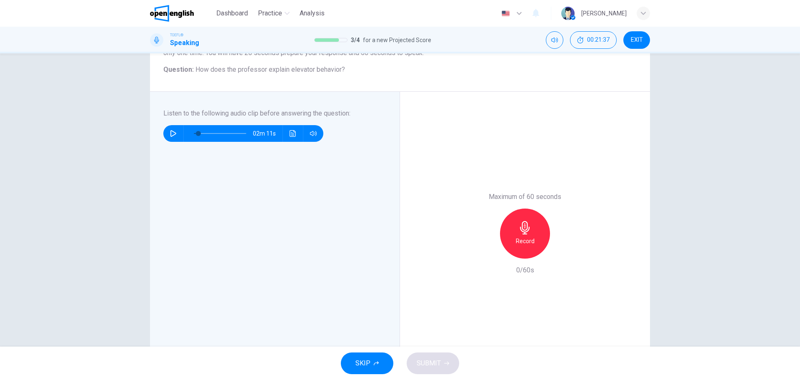
scroll to position [97, 0]
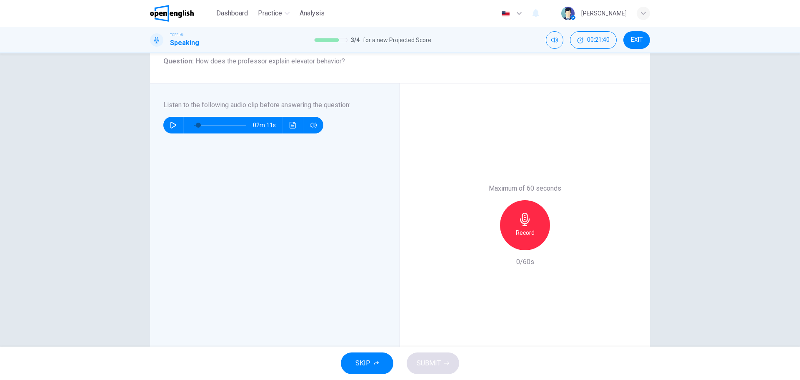
click at [519, 354] on div "SKIP SUBMIT" at bounding box center [400, 362] width 800 height 33
click at [292, 125] on icon "Click to see the audio transcription" at bounding box center [293, 125] width 6 height 7
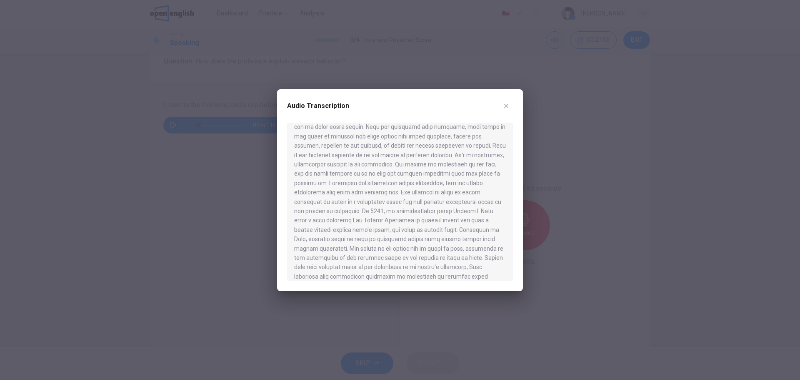
scroll to position [0, 0]
click at [174, 233] on div at bounding box center [400, 190] width 800 height 380
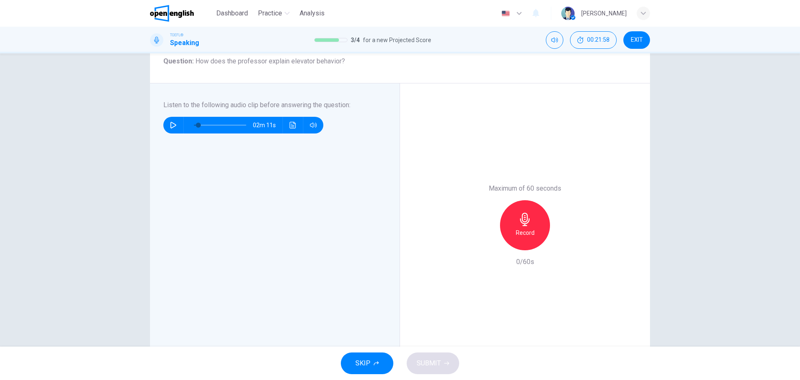
click at [485, 340] on div "Maximum of 60 seconds Record 0/60s" at bounding box center [525, 224] width 250 height 283
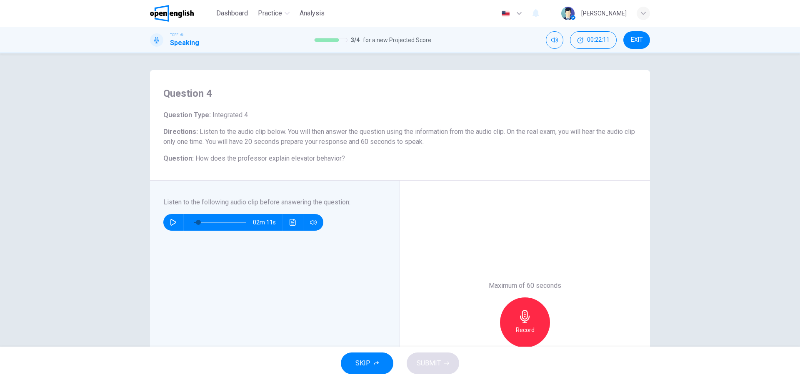
click at [541, 298] on div "Record" at bounding box center [525, 322] width 90 height 50
click at [537, 330] on div "Record" at bounding box center [525, 322] width 50 height 50
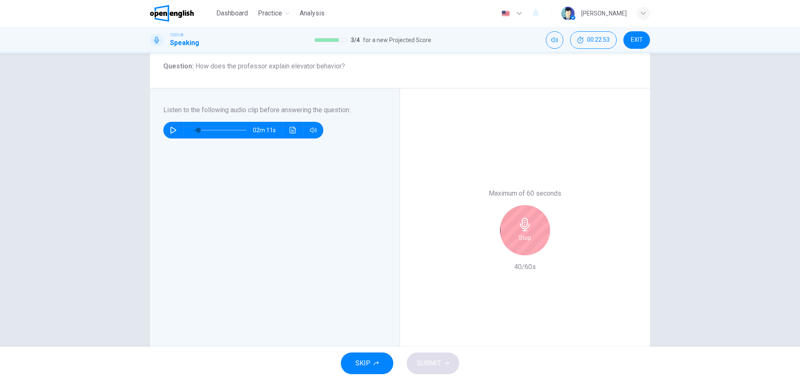
scroll to position [97, 0]
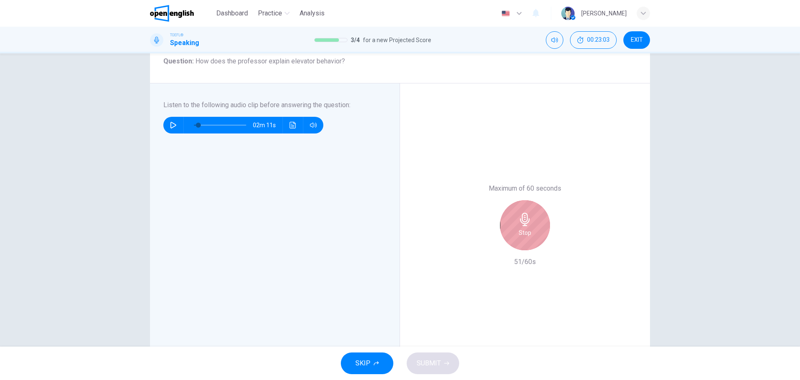
click at [522, 236] on h6 "Stop" at bounding box center [525, 233] width 13 height 10
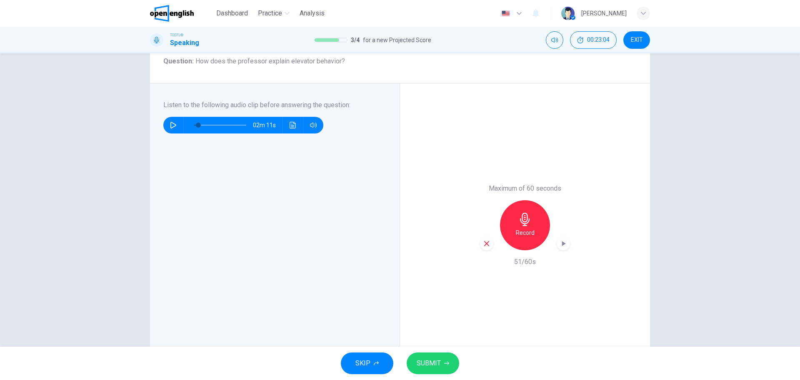
click at [485, 245] on icon "button" at bounding box center [487, 244] width 8 height 8
click at [296, 126] on button "Click to see the audio transcription" at bounding box center [292, 125] width 13 height 17
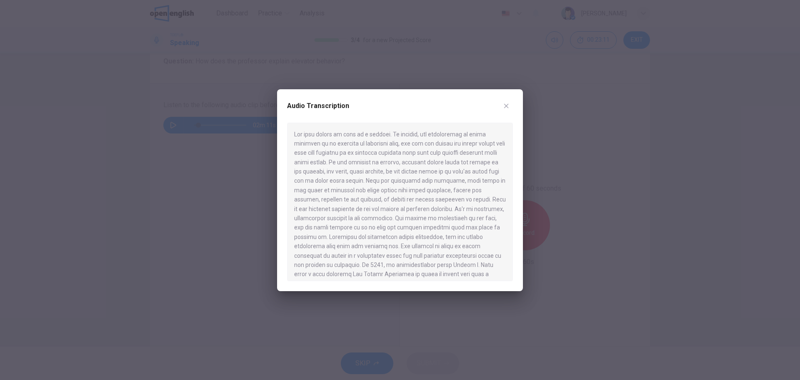
click at [213, 205] on div at bounding box center [400, 190] width 800 height 380
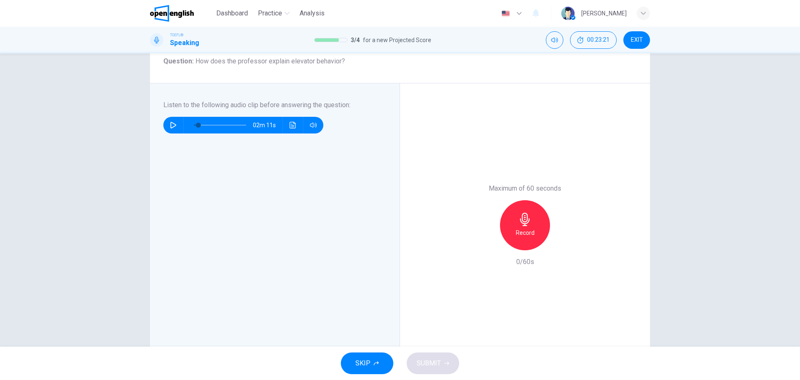
click at [475, 354] on div "SKIP SUBMIT" at bounding box center [400, 362] width 800 height 33
click at [531, 229] on h6 "Record" at bounding box center [525, 233] width 19 height 10
click at [536, 235] on div "Stop" at bounding box center [525, 225] width 50 height 50
click at [446, 359] on button "SUBMIT" at bounding box center [433, 363] width 53 height 22
type input "*"
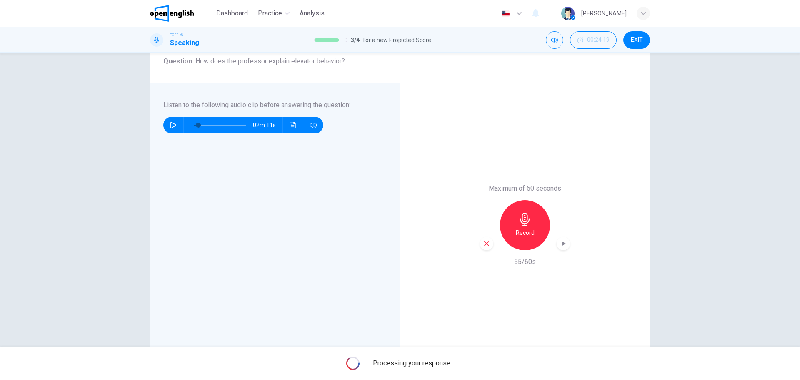
click at [302, 343] on div "Listen to the following audio clip before answering the question : 02m 11s" at bounding box center [278, 225] width 230 height 250
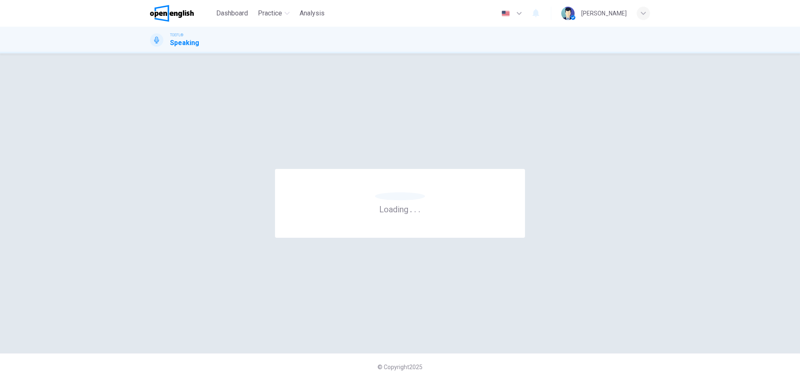
scroll to position [0, 0]
